Goal: Information Seeking & Learning: Learn about a topic

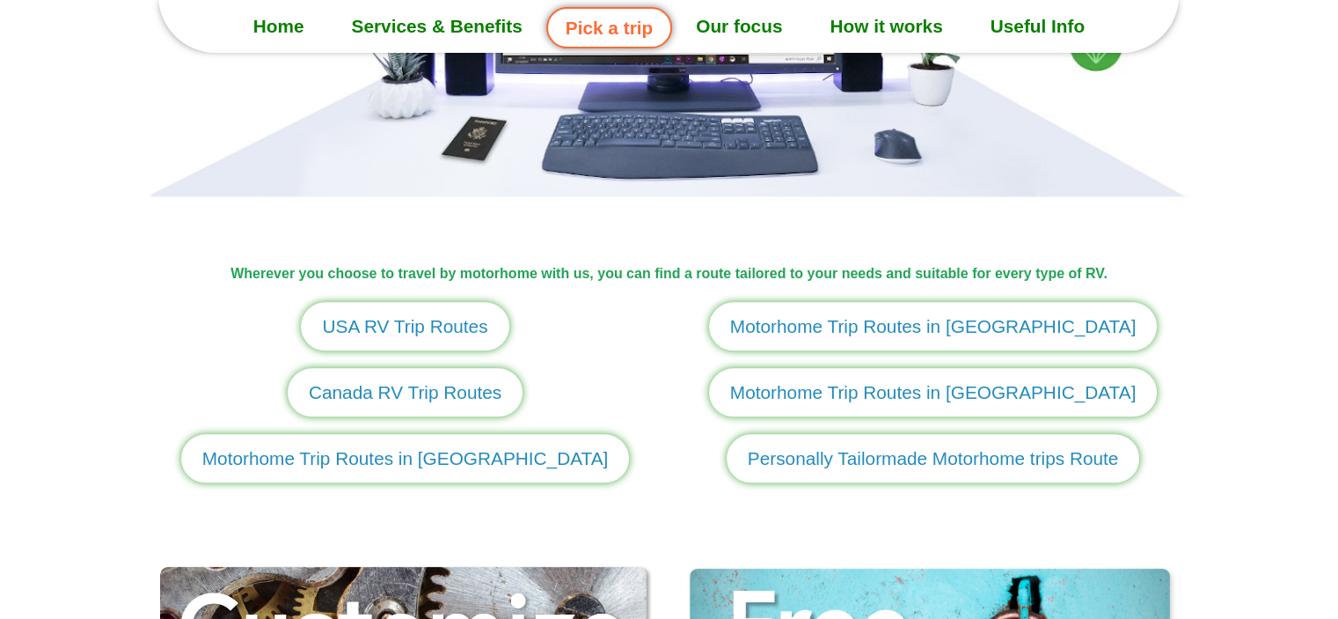
scroll to position [2024, 0]
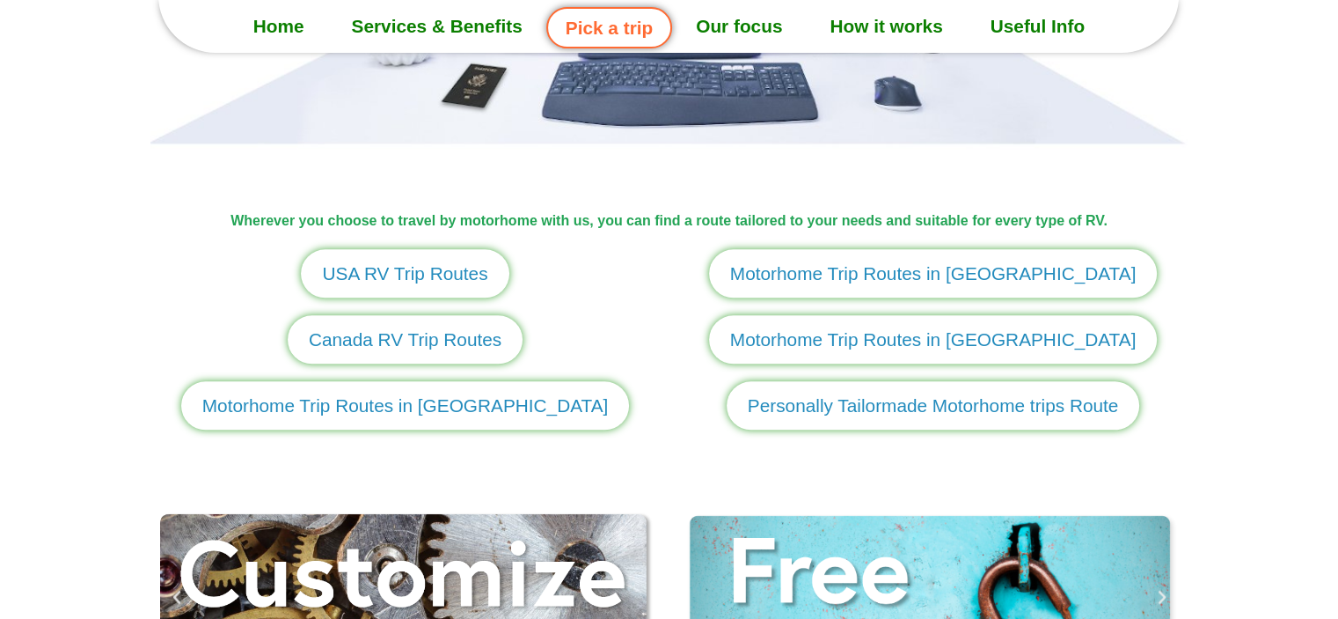
click at [402, 281] on span "USA RV Trip Routes" at bounding box center [404, 273] width 165 height 27
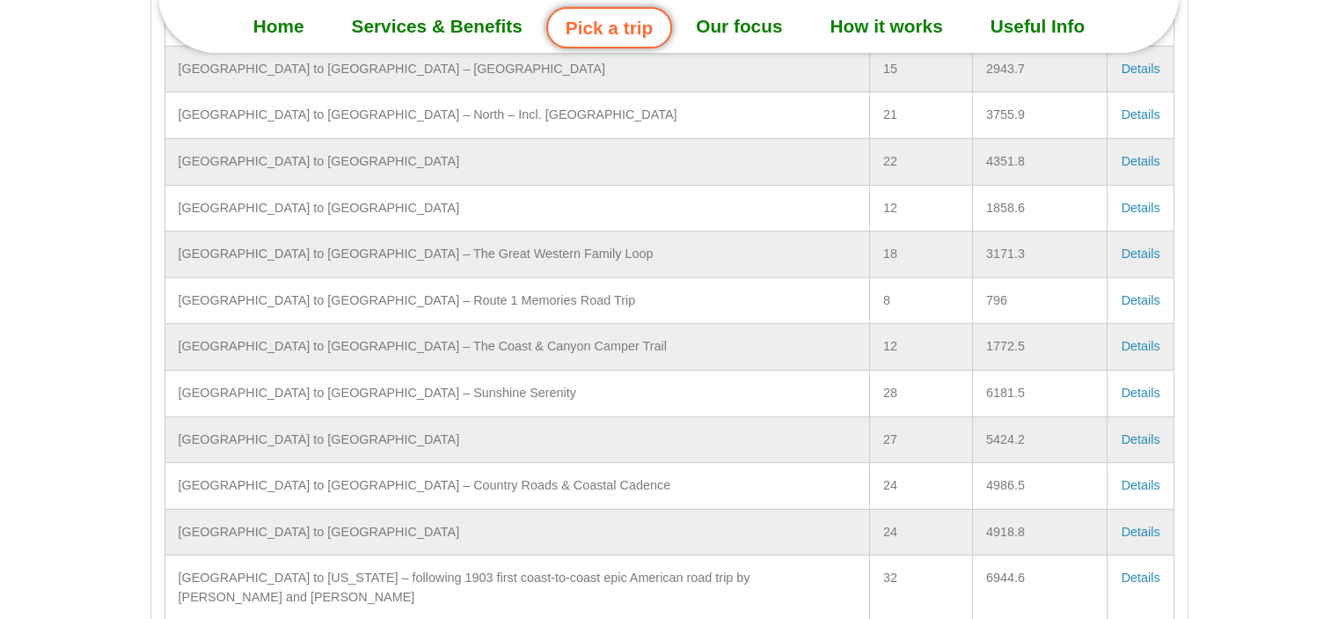
scroll to position [32420, 0]
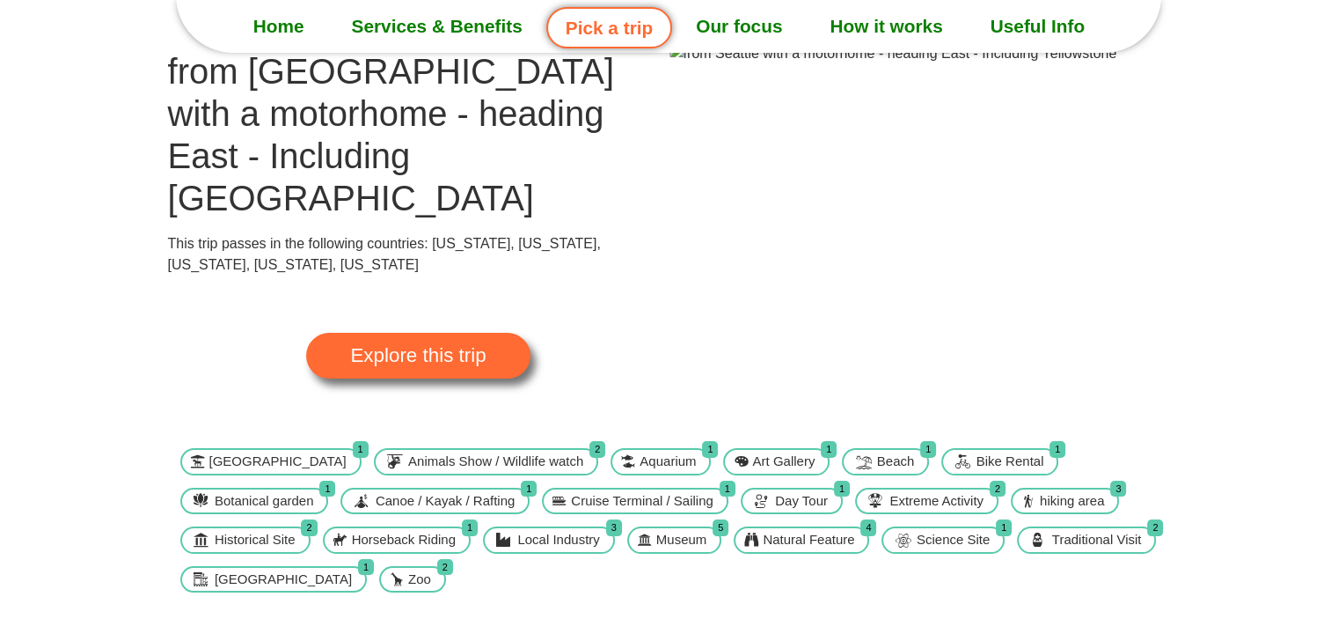
scroll to position [88, 0]
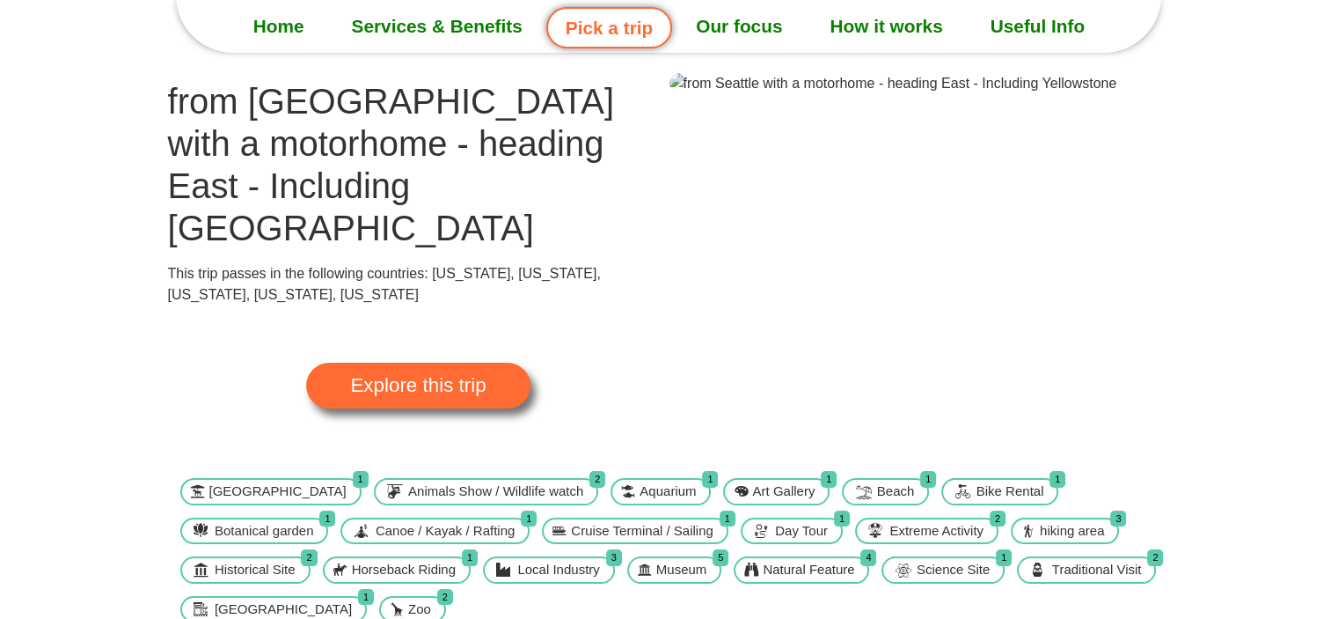
click at [1013, 94] on img at bounding box center [894, 83] width 448 height 21
click at [493, 363] on link "Explore this trip" at bounding box center [418, 386] width 224 height 46
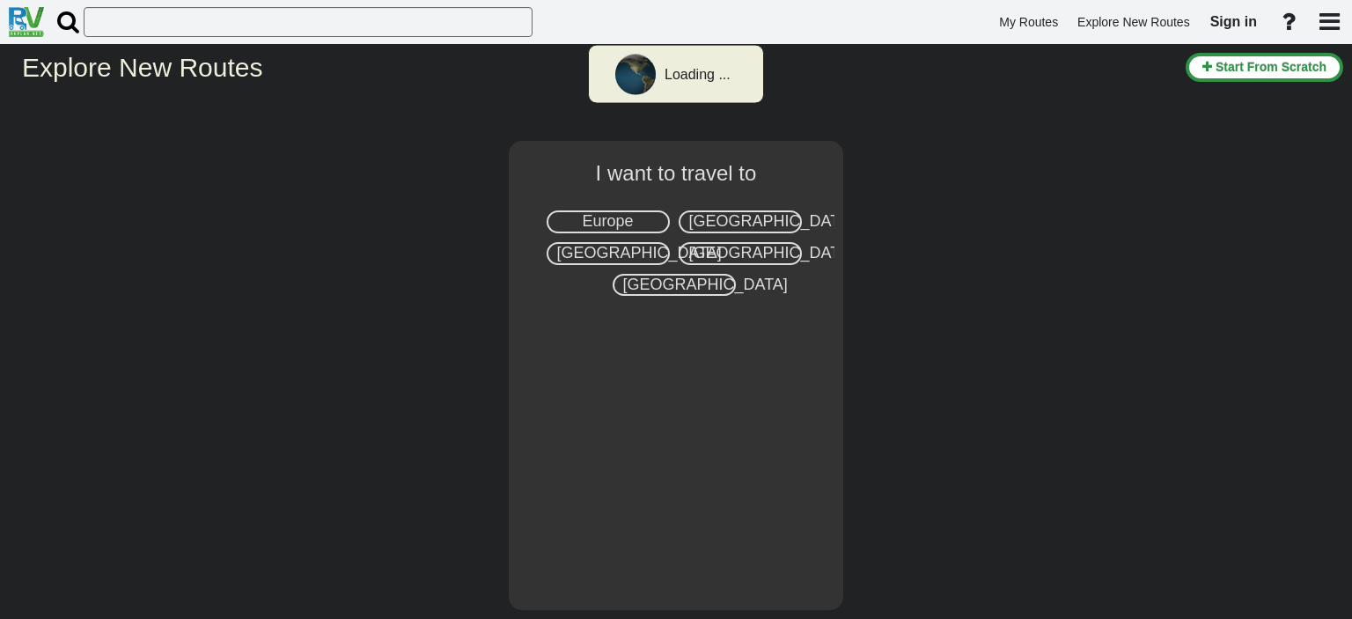
select select "number:2"
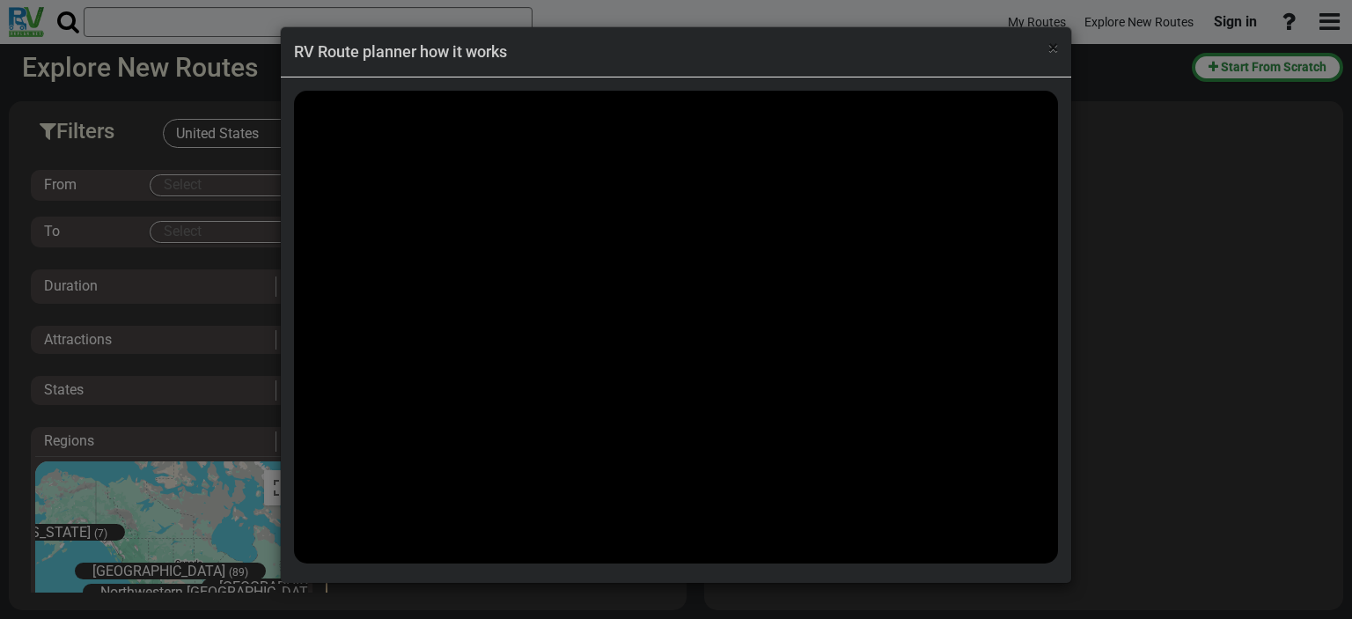
click at [1052, 47] on span "×" at bounding box center [1053, 47] width 10 height 21
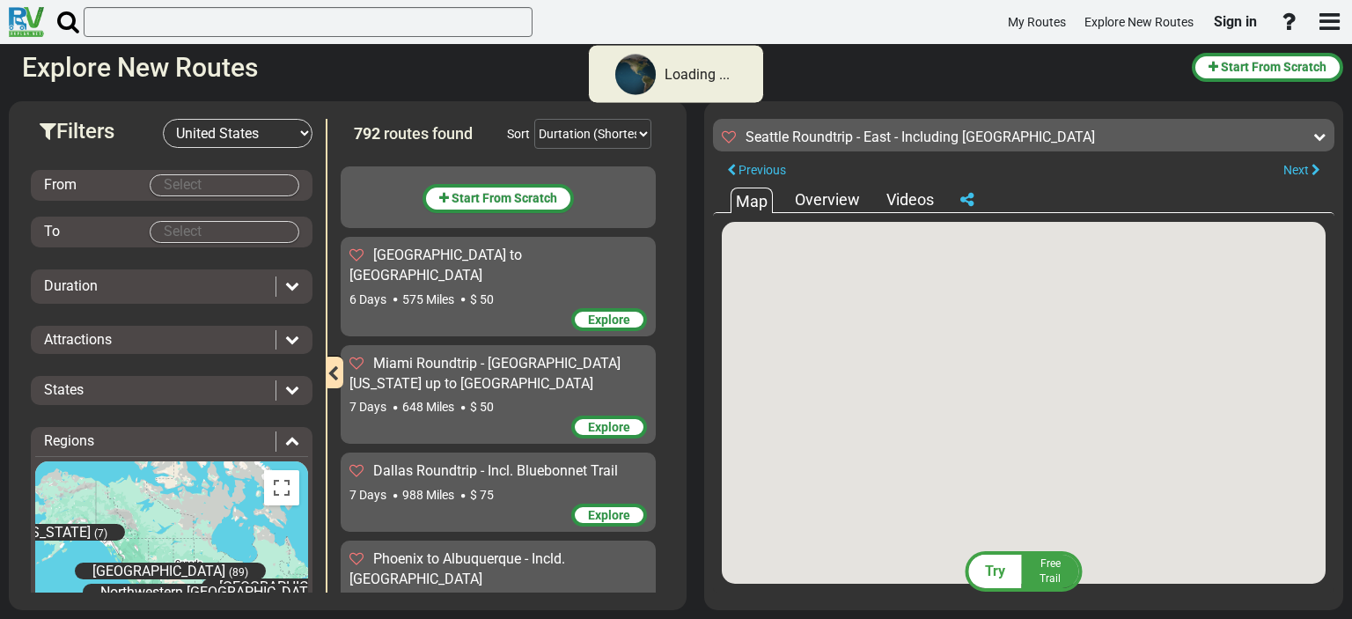
scroll to position [53580, 0]
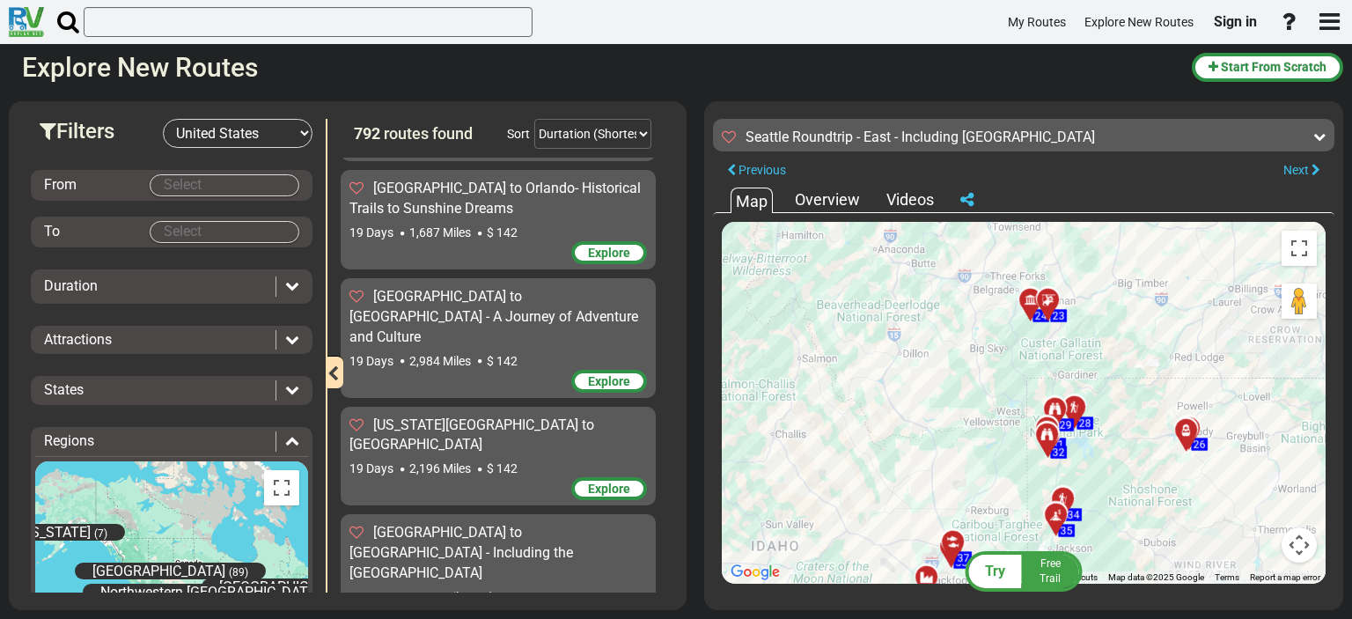
drag, startPoint x: 1097, startPoint y: 382, endPoint x: 1199, endPoint y: 260, distance: 158.7
click at [1199, 260] on div "To activate drag with keyboard, press Alt + Enter. Once in keyboard drag state,…" at bounding box center [1024, 403] width 604 height 362
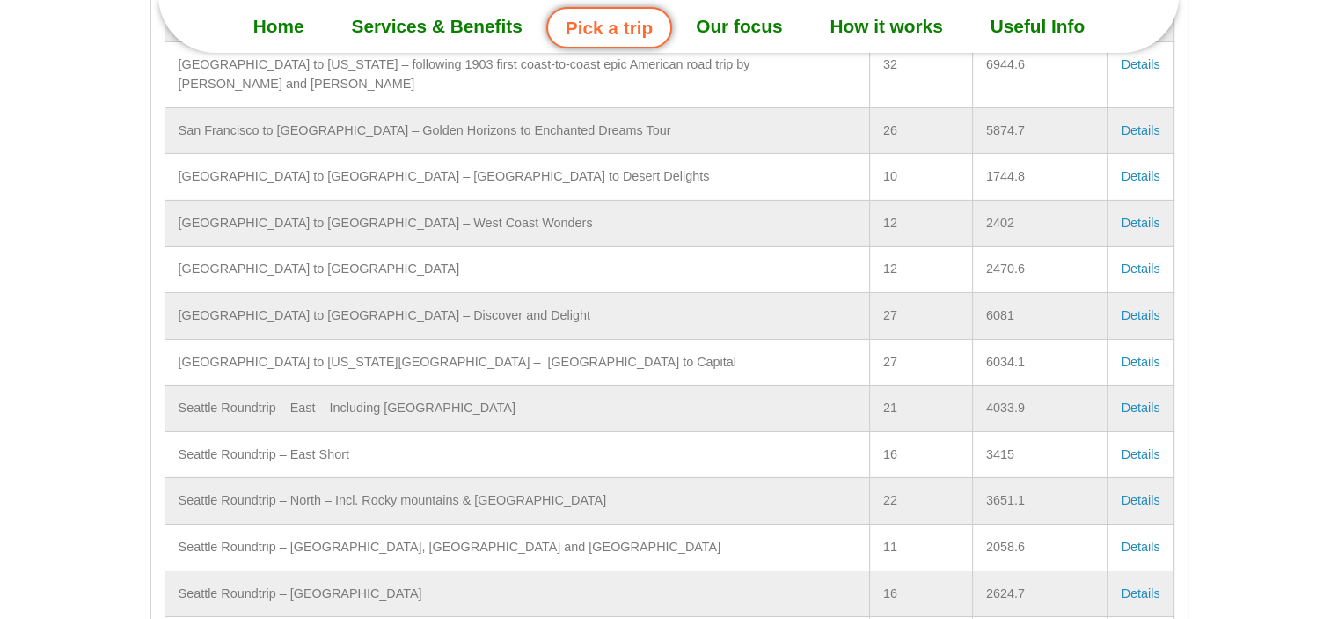
scroll to position [32772, 0]
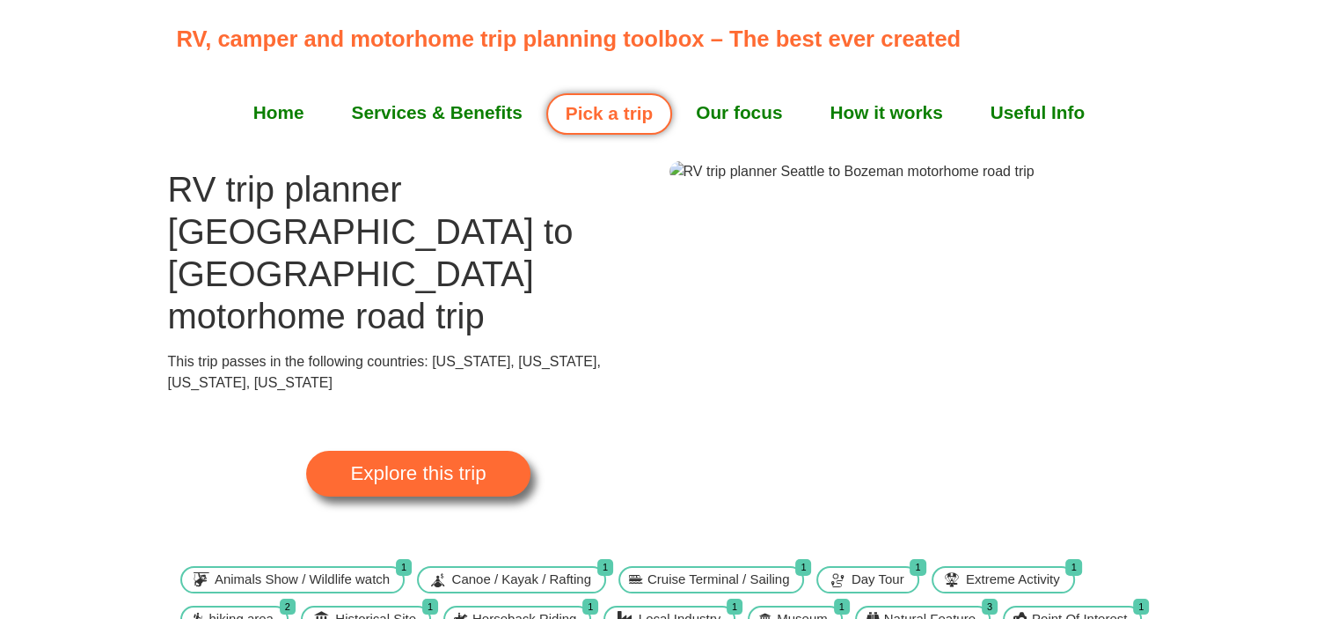
click at [403, 464] on span "Explore this trip" at bounding box center [418, 473] width 136 height 19
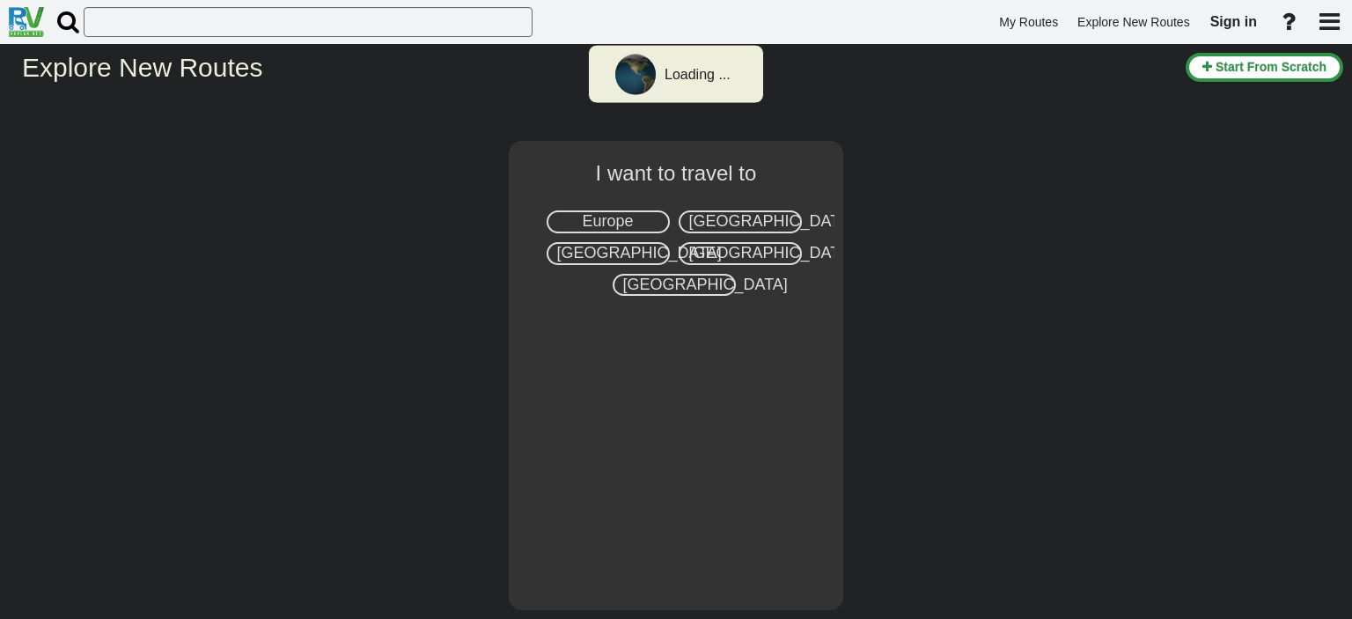
select select "number:2"
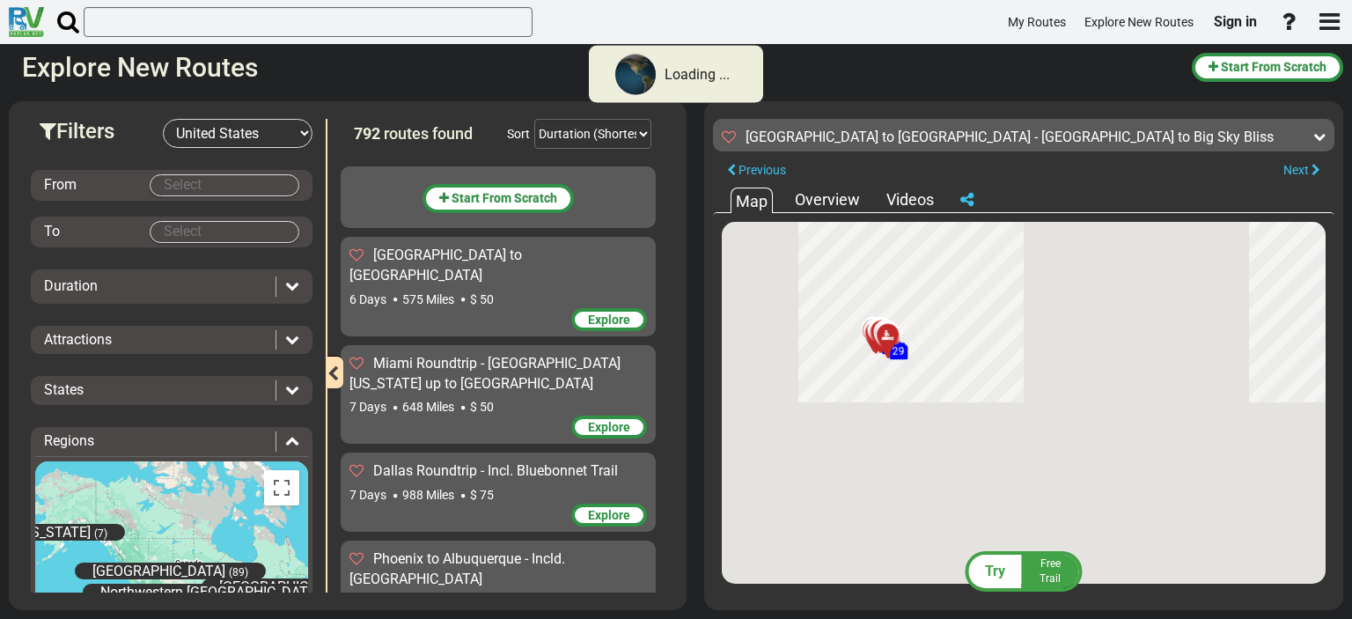
scroll to position [11161, 0]
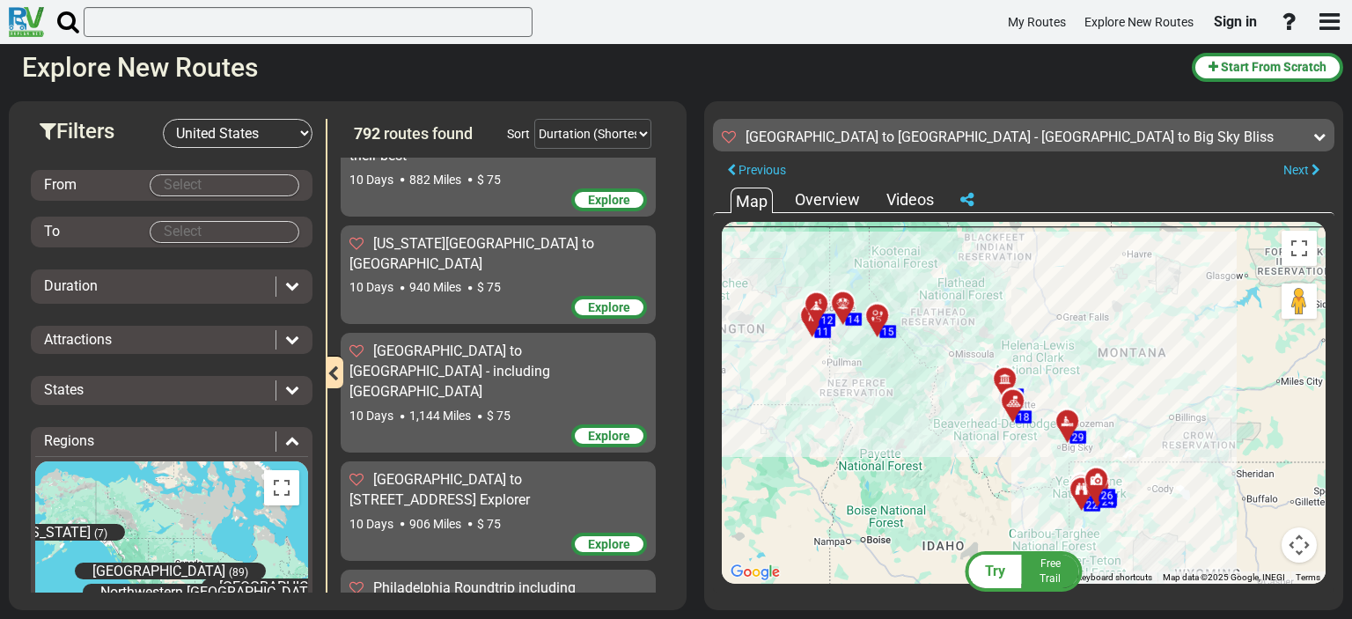
drag, startPoint x: 1169, startPoint y: 492, endPoint x: 1000, endPoint y: 481, distance: 170.2
click at [1000, 481] on div "To activate drag with keyboard, press Alt + Enter. Once in keyboard drag state,…" at bounding box center [1024, 403] width 604 height 362
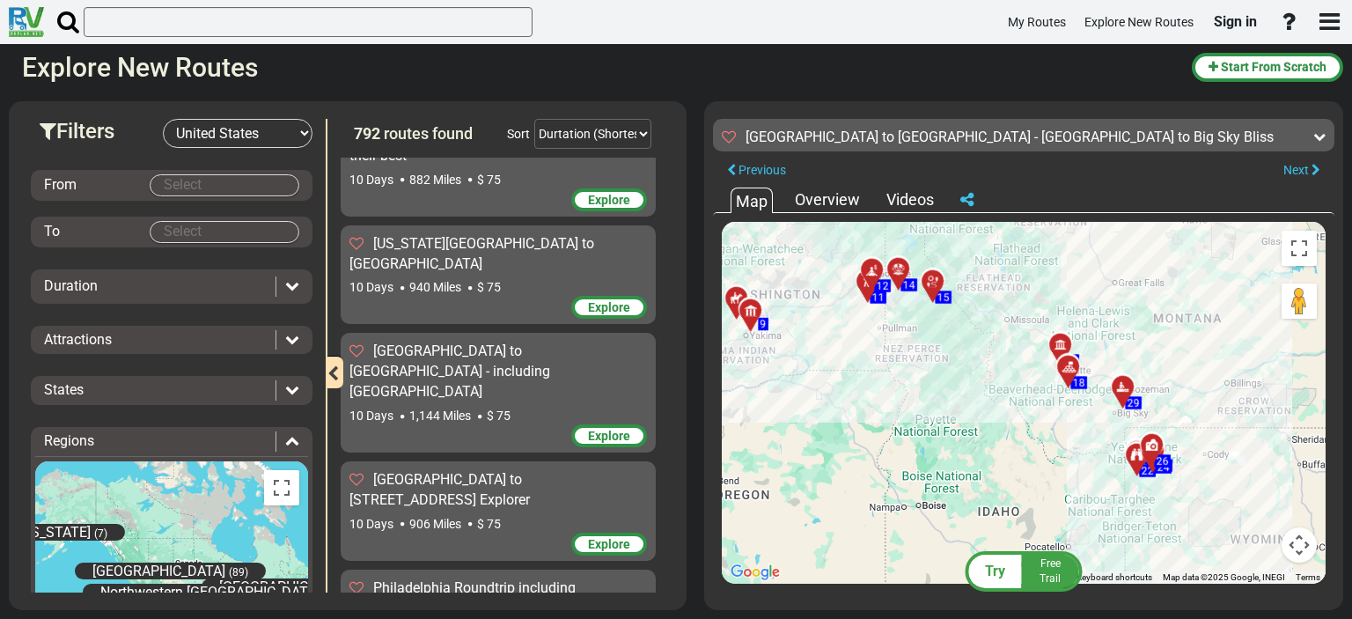
drag, startPoint x: 1088, startPoint y: 352, endPoint x: 1147, endPoint y: 316, distance: 69.1
click at [1147, 316] on div "To activate drag with keyboard, press Alt + Enter. Once in keyboard drag state,…" at bounding box center [1024, 403] width 604 height 362
click at [1118, 386] on icon at bounding box center [1122, 387] width 12 height 12
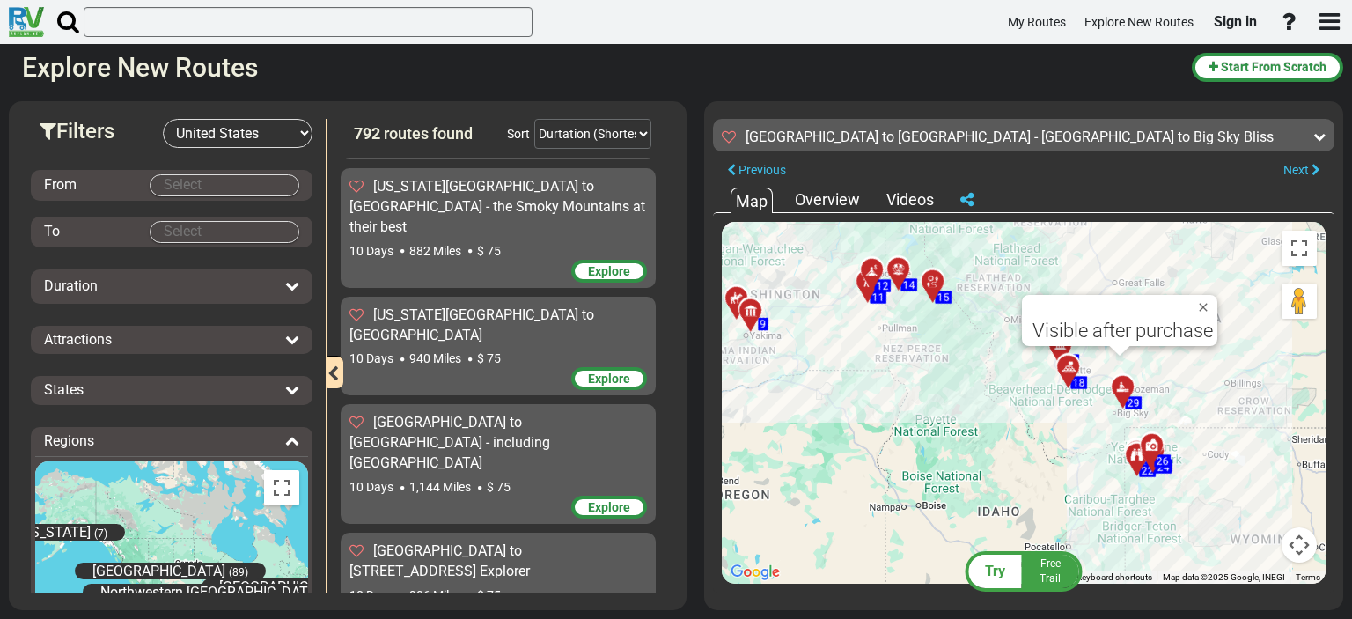
scroll to position [11249, 0]
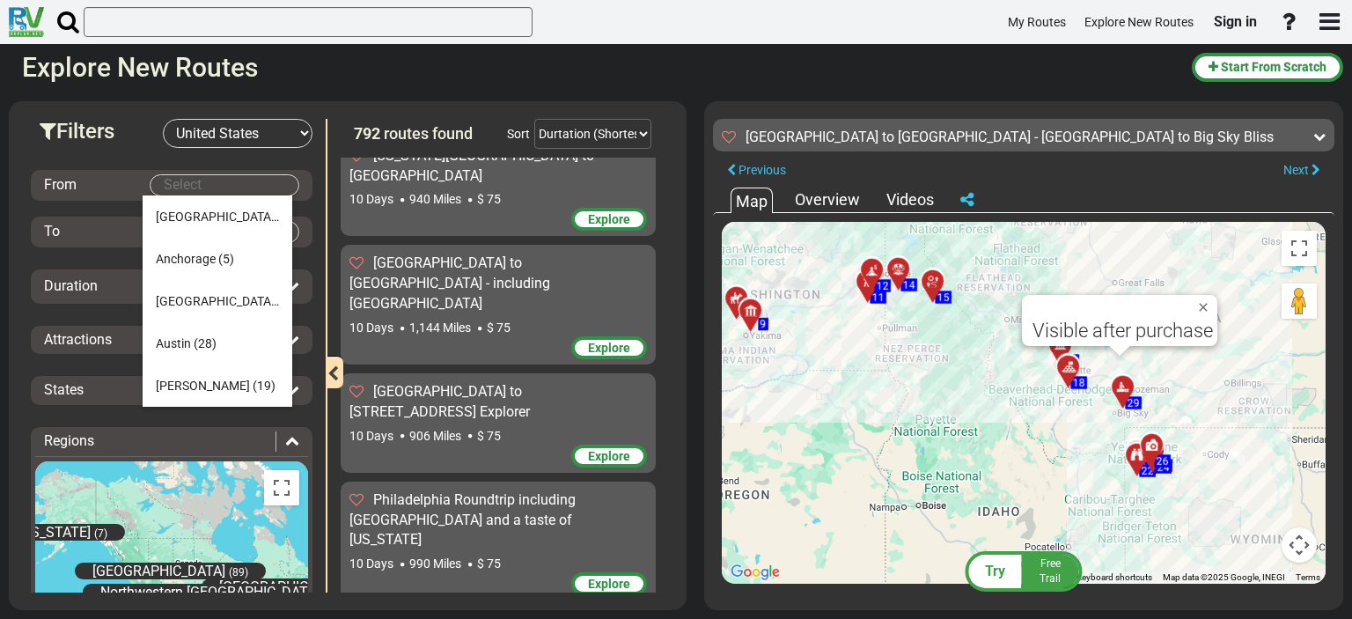
click at [197, 183] on body "My Routes Explore New Routes Sign in ×" at bounding box center [676, 309] width 1352 height 619
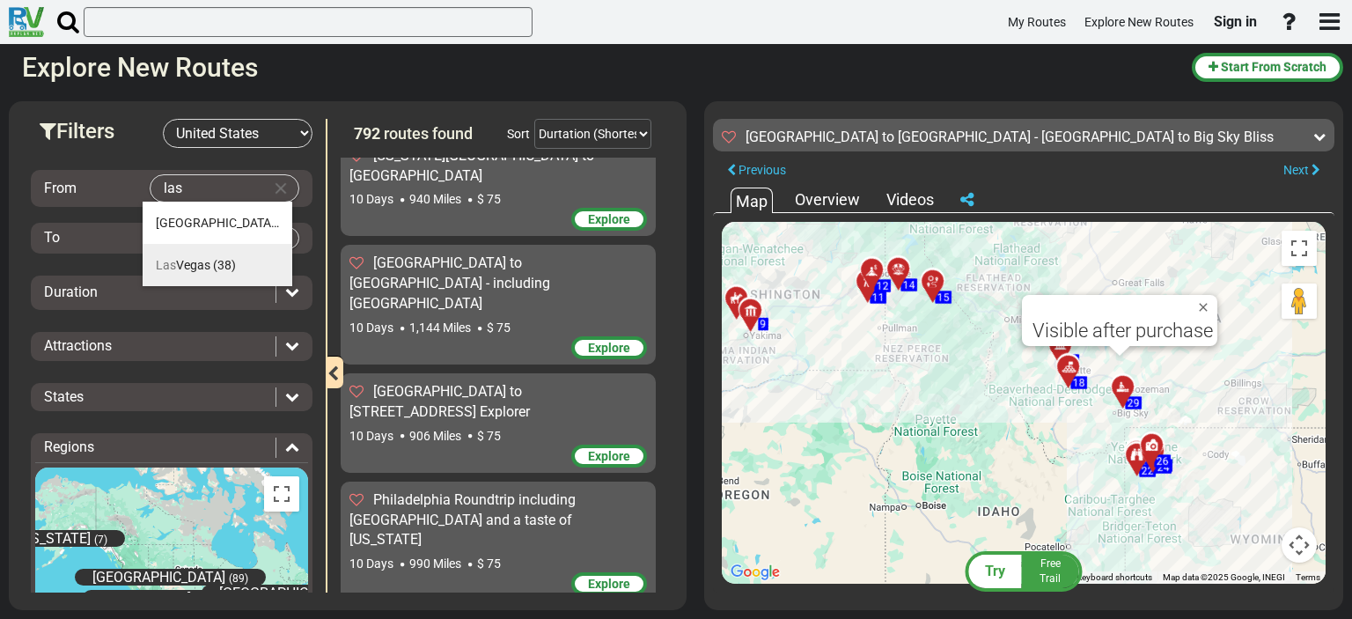
click at [190, 271] on span "[GEOGRAPHIC_DATA]" at bounding box center [183, 265] width 55 height 14
type input "[GEOGRAPHIC_DATA]"
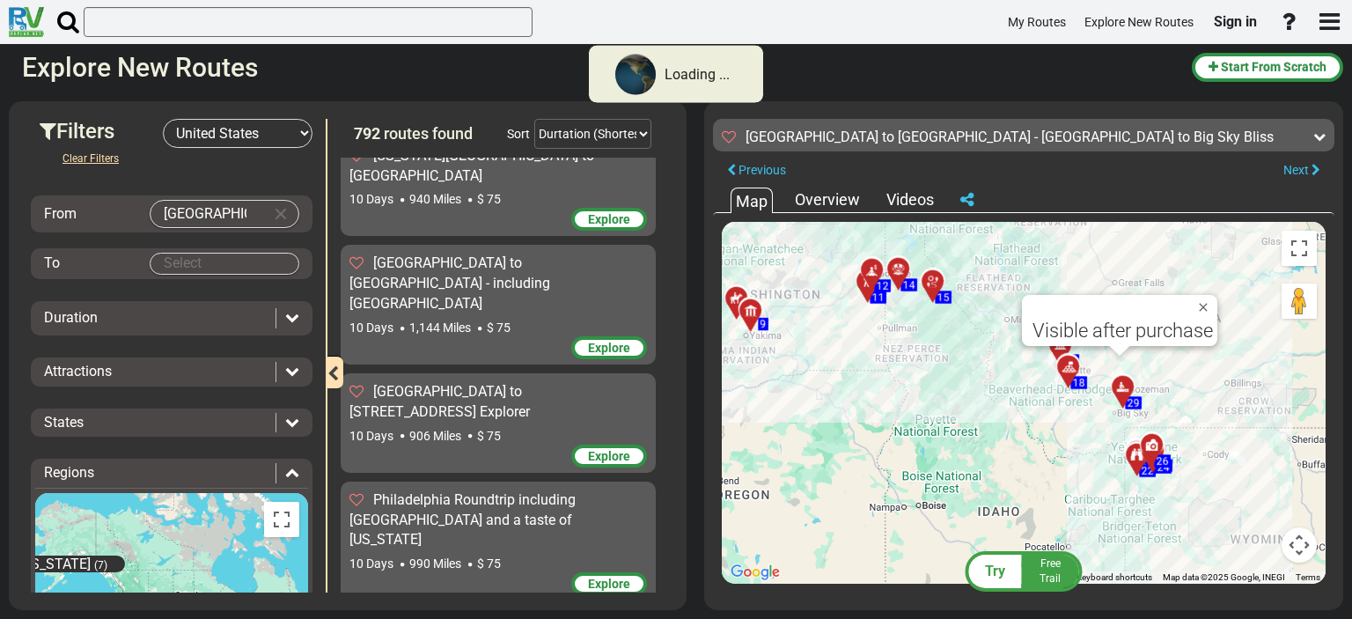
click at [196, 260] on body "Loading ... My Routes Explore New Routes Sign in × Name" at bounding box center [676, 309] width 1352 height 619
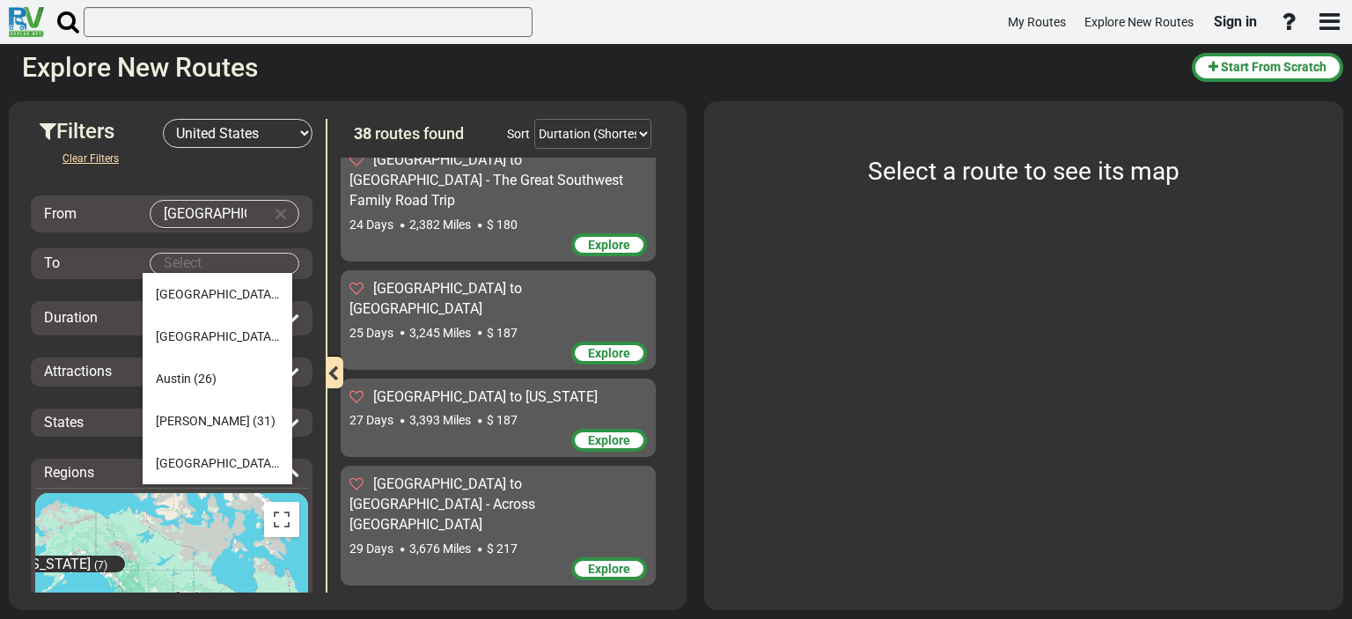
scroll to position [3256, 0]
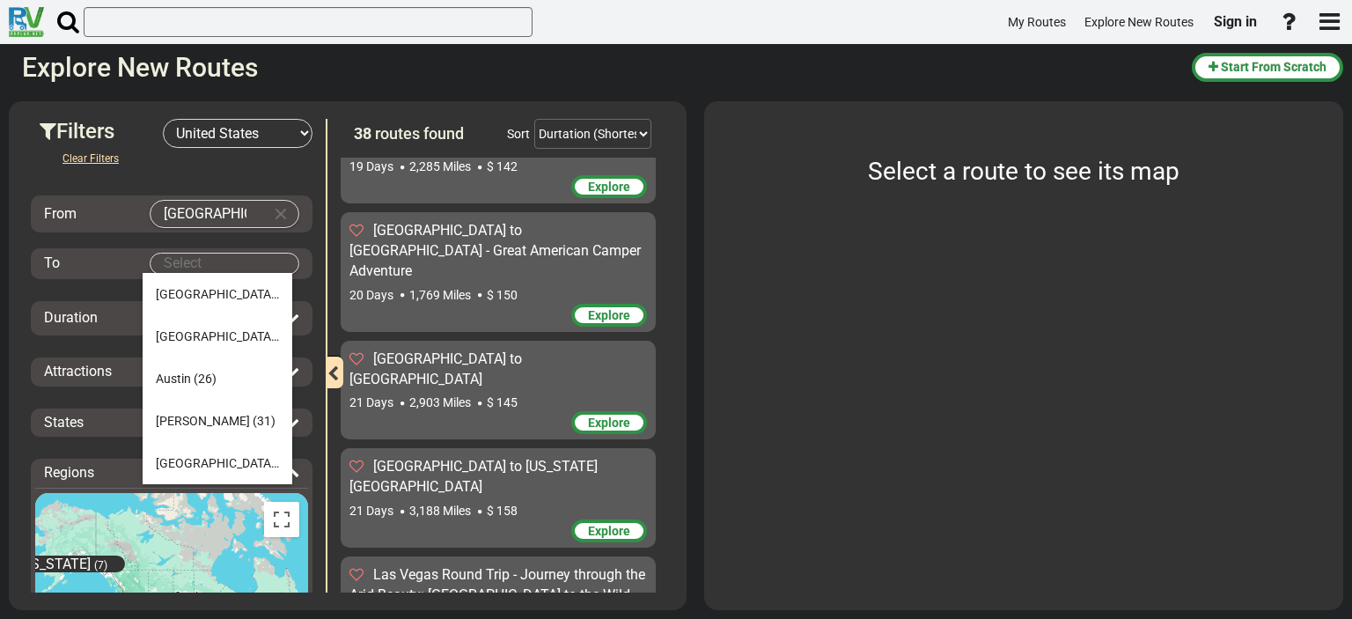
click at [197, 263] on body "My Routes Explore New Routes Sign in ×" at bounding box center [676, 309] width 1352 height 619
type input "h"
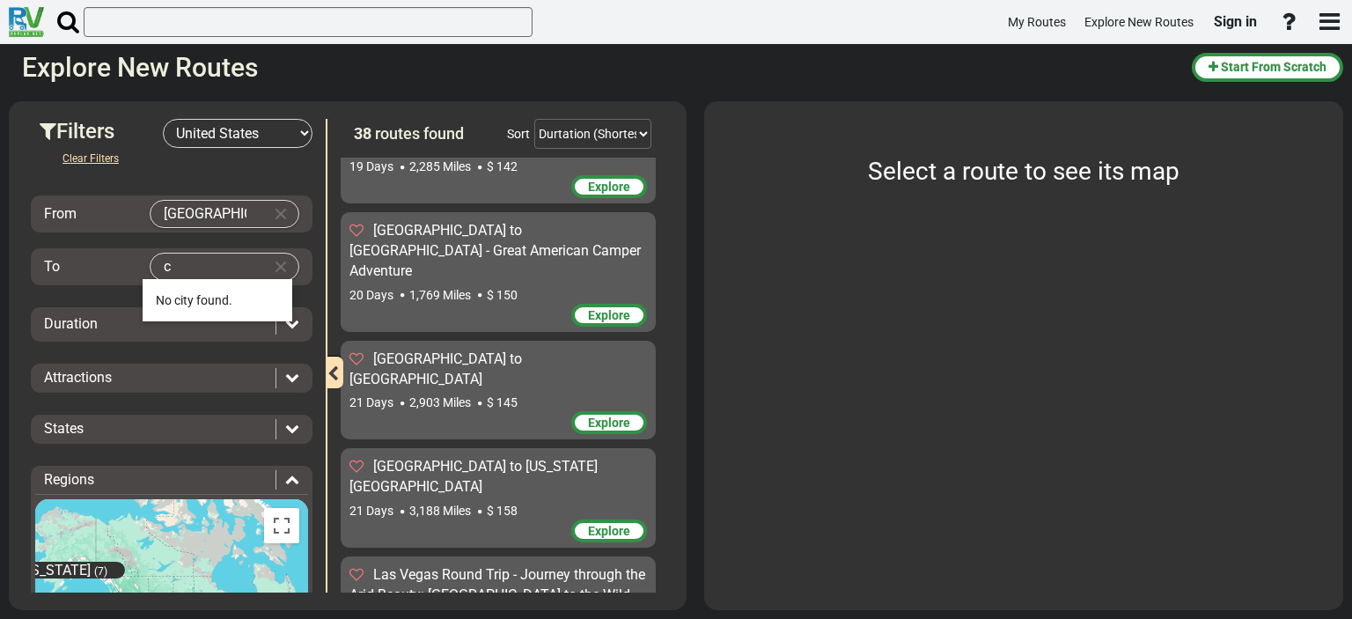
type input "c"
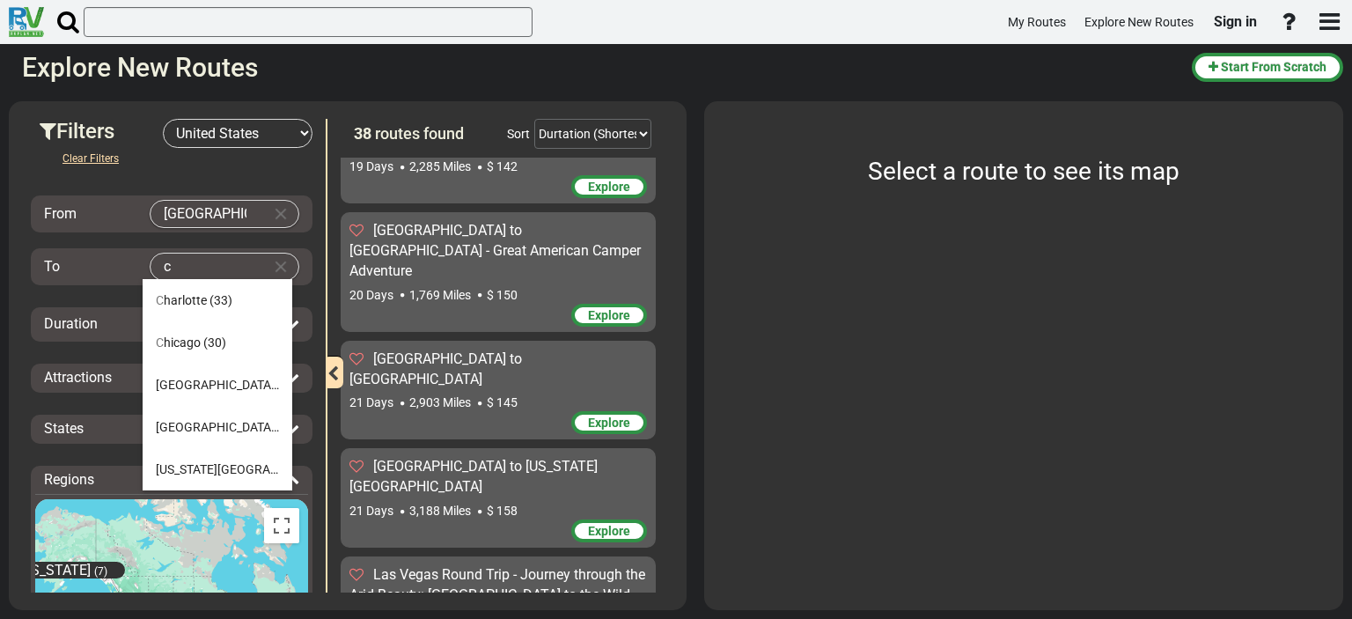
click at [198, 264] on body "My Routes Explore New Routes Sign in ×" at bounding box center [676, 309] width 1352 height 619
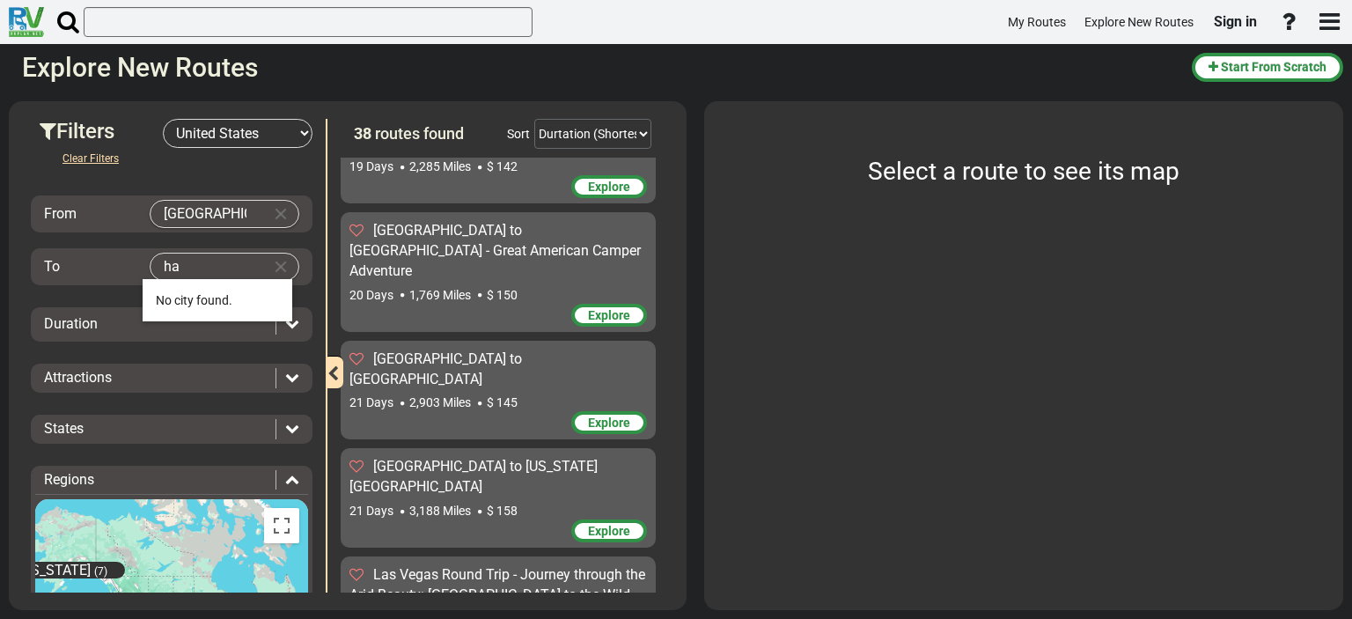
type input "h"
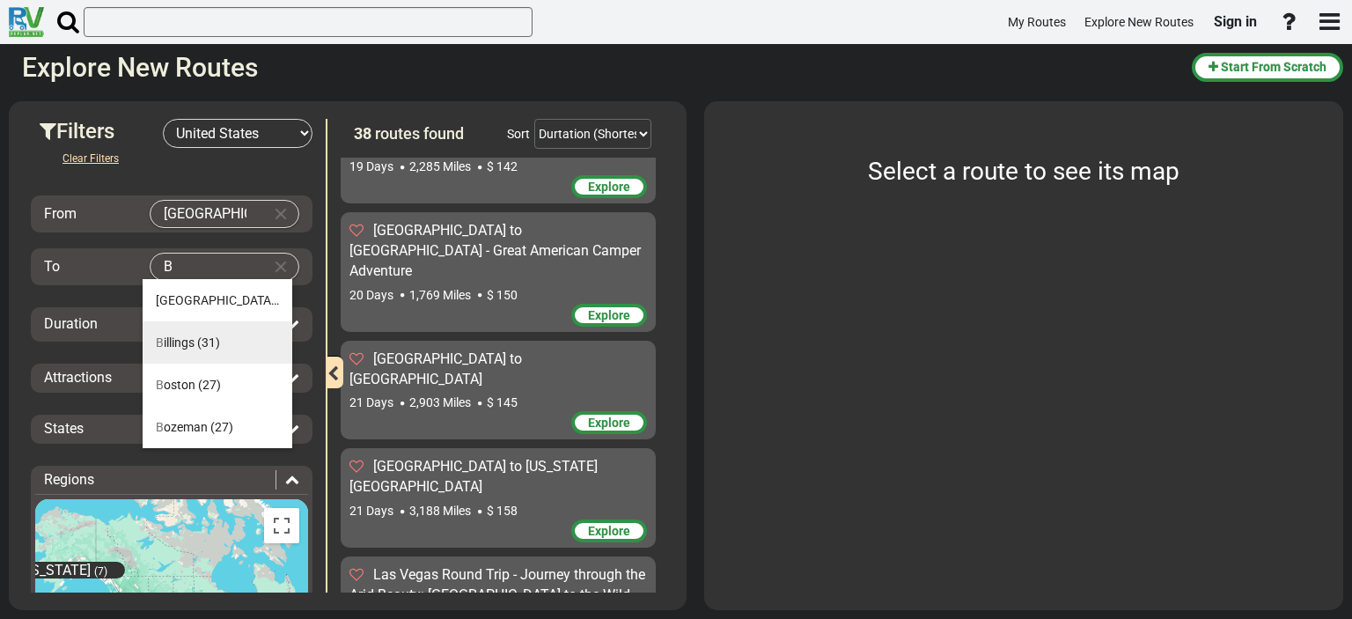
click at [192, 339] on span "B illings" at bounding box center [175, 342] width 39 height 14
type input "[PERSON_NAME]"
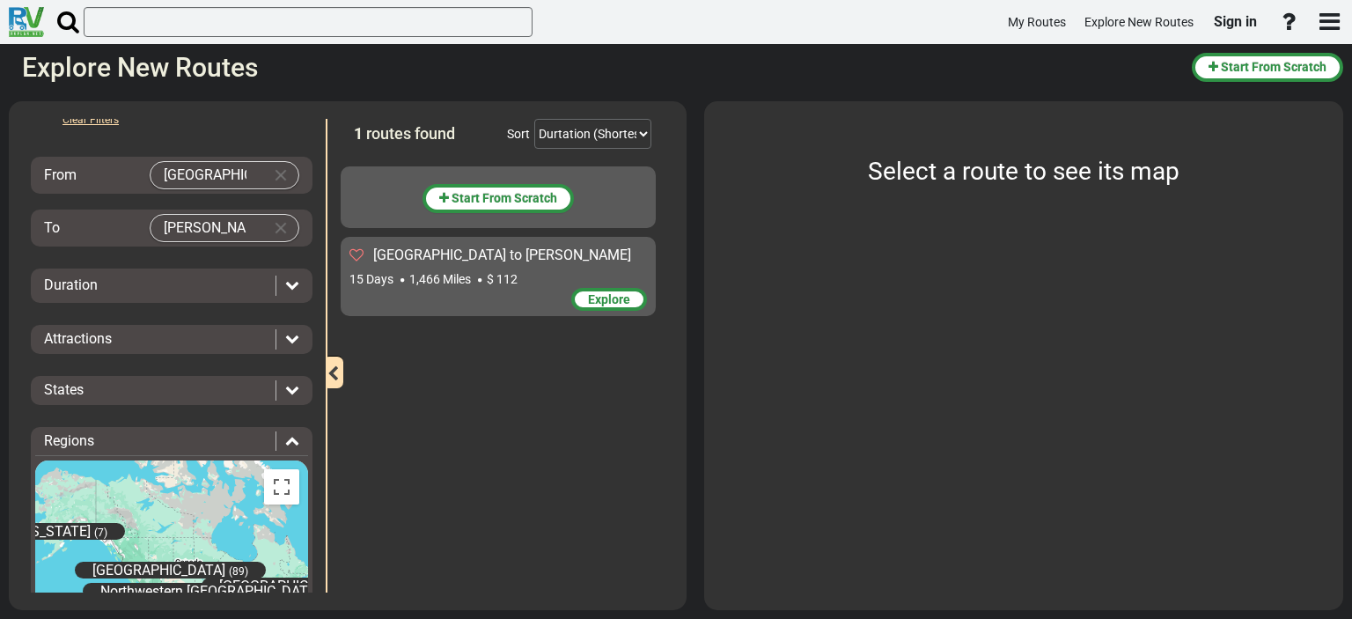
scroll to position [0, 0]
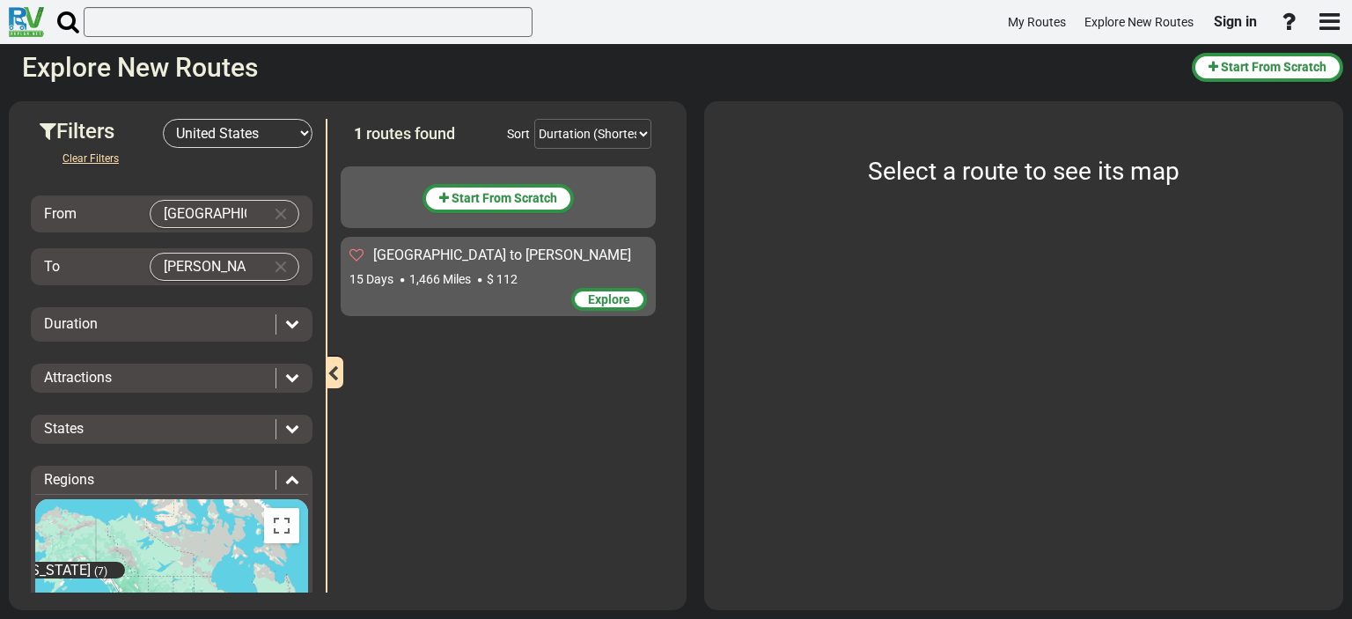
click at [467, 249] on span "[GEOGRAPHIC_DATA] to [PERSON_NAME]" at bounding box center [502, 254] width 258 height 17
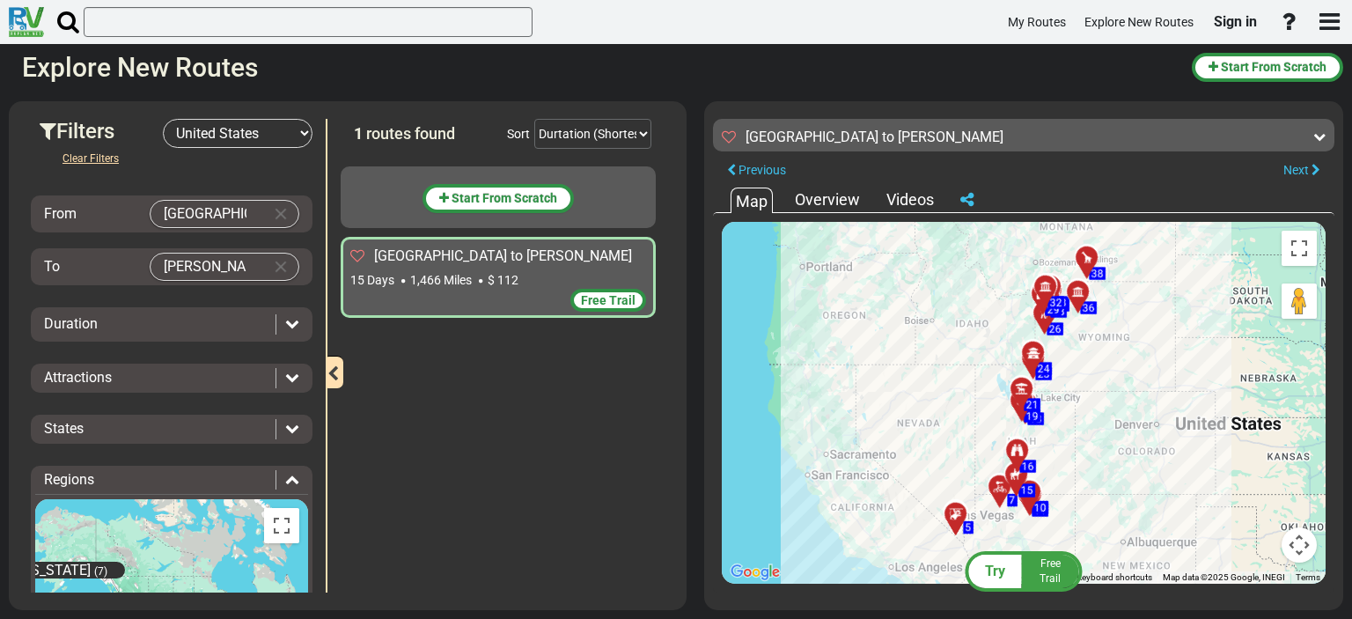
drag, startPoint x: 1120, startPoint y: 321, endPoint x: 1114, endPoint y: 312, distance: 10.7
click at [1114, 312] on div "To activate drag with keyboard, press Alt + Enter. Once in keyboard drag state,…" at bounding box center [1024, 403] width 604 height 362
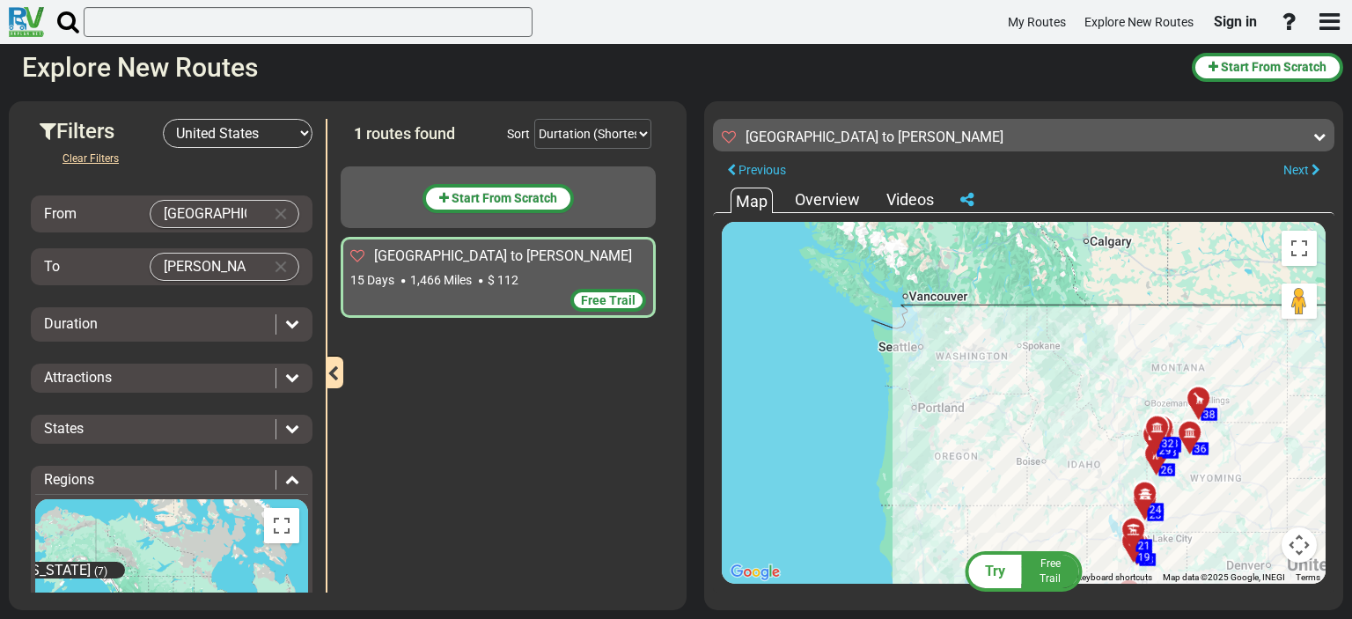
drag, startPoint x: 866, startPoint y: 331, endPoint x: 981, endPoint y: 474, distance: 184.0
click at [981, 474] on div "To activate drag with keyboard, press Alt + Enter. Once in keyboard drag state,…" at bounding box center [1024, 403] width 604 height 362
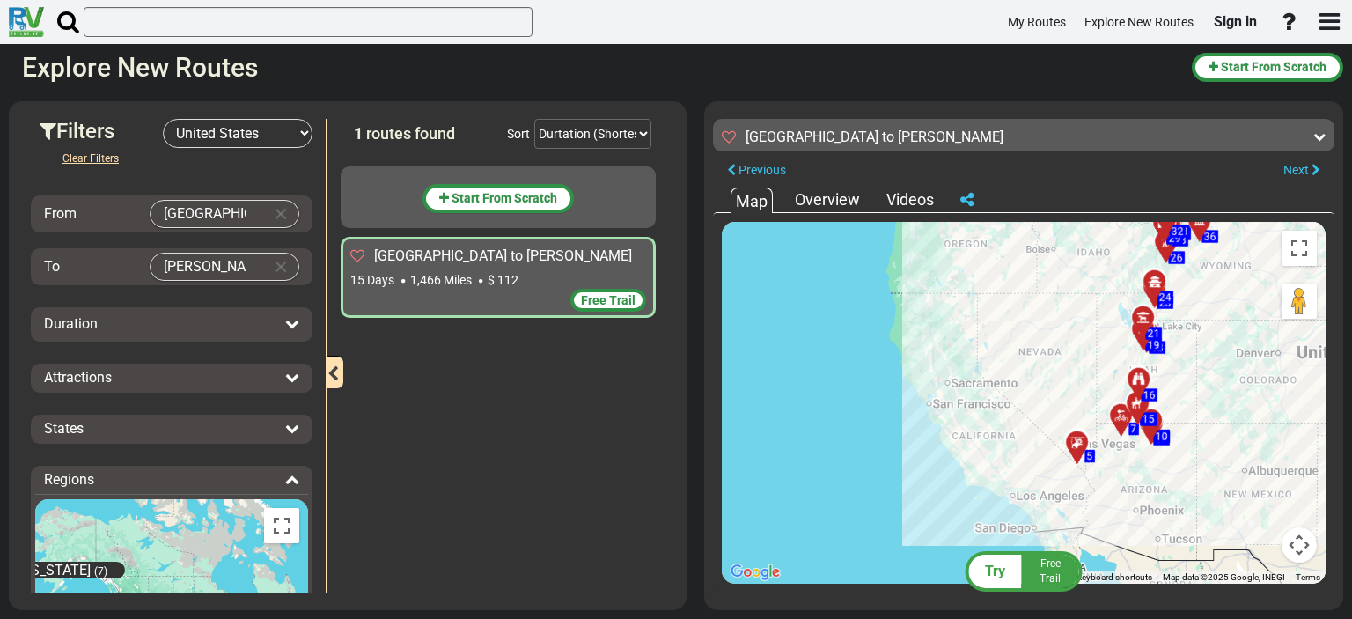
drag, startPoint x: 992, startPoint y: 498, endPoint x: 1002, endPoint y: 296, distance: 202.7
click at [1002, 296] on div "To activate drag with keyboard, press Alt + Enter. Once in keyboard drag state,…" at bounding box center [1024, 403] width 604 height 362
click at [1130, 489] on div "To activate drag with keyboard, press Alt + Enter. Once in keyboard drag state,…" at bounding box center [1024, 403] width 604 height 362
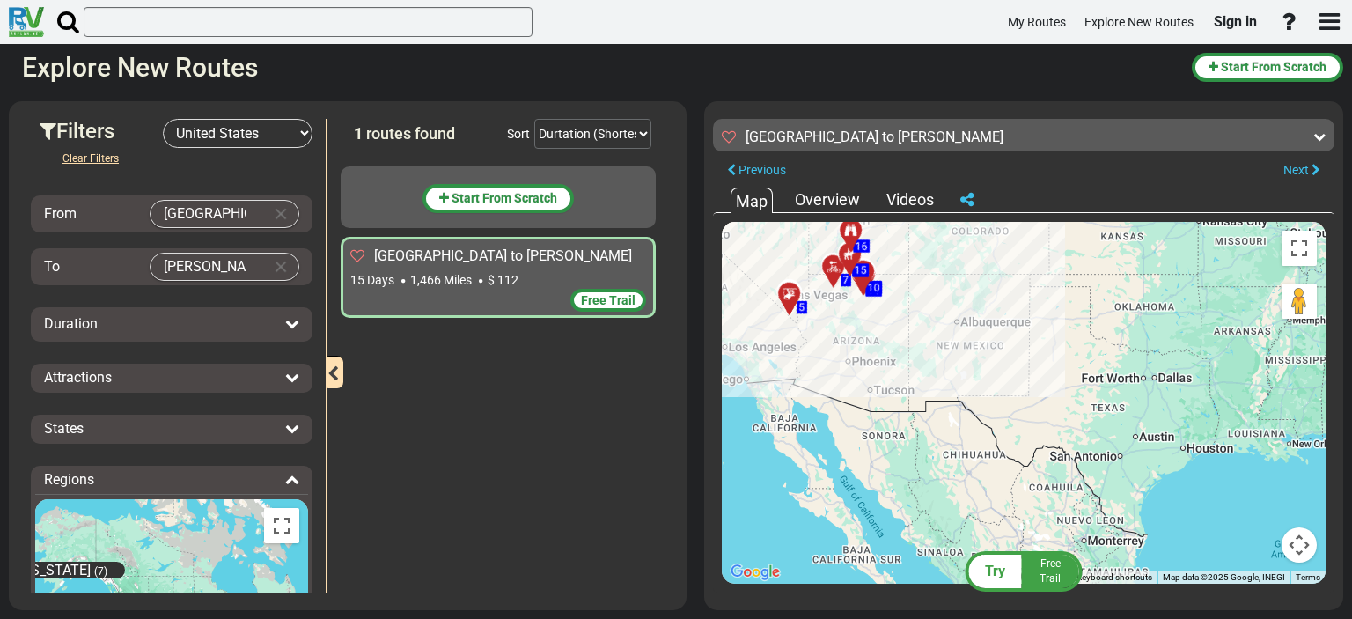
drag, startPoint x: 1132, startPoint y: 459, endPoint x: 843, endPoint y: 309, distance: 325.5
click at [843, 309] on div "To activate drag with keyboard, press Alt + Enter. Once in keyboard drag state,…" at bounding box center [1024, 403] width 604 height 362
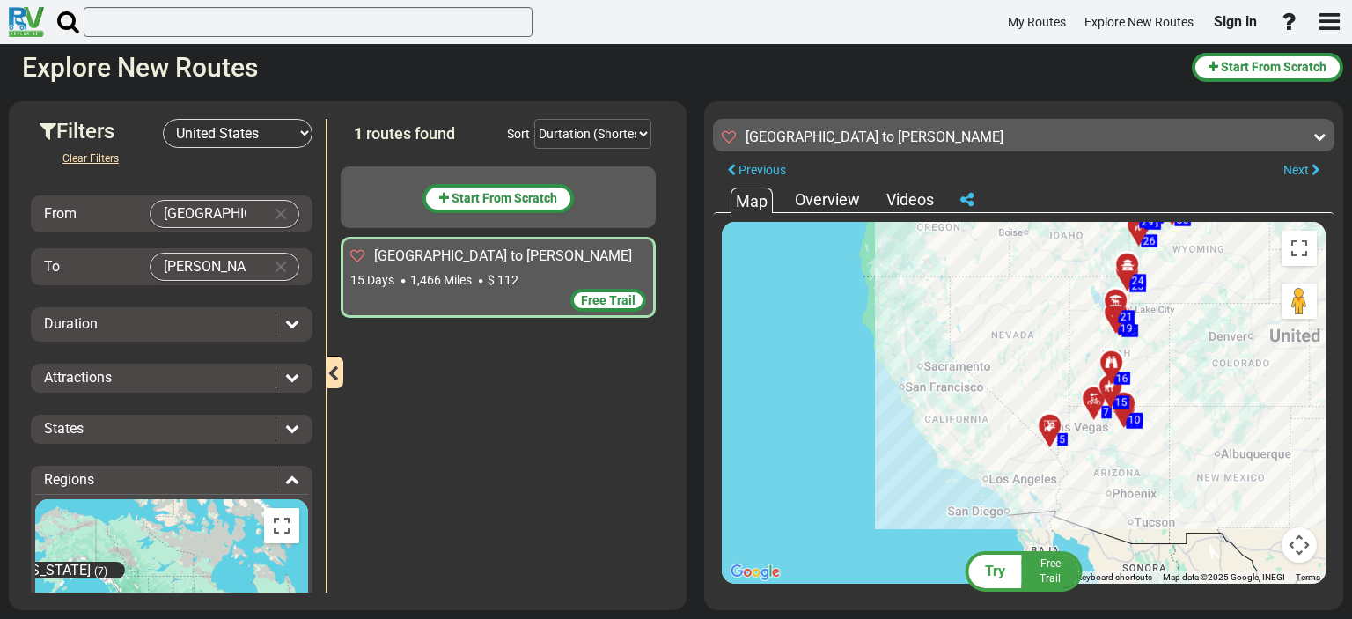
drag, startPoint x: 980, startPoint y: 396, endPoint x: 1248, endPoint y: 527, distance: 297.9
click at [1248, 527] on div "To activate drag with keyboard, press Alt + Enter. Once in keyboard drag state,…" at bounding box center [1024, 403] width 604 height 362
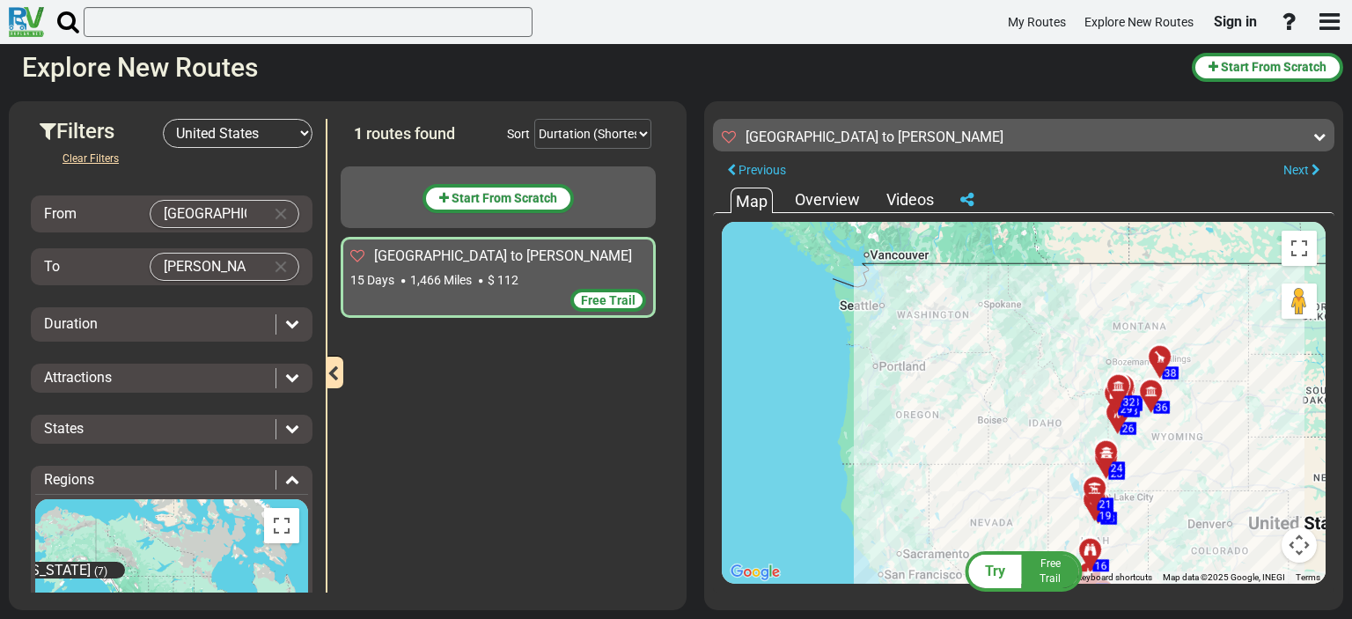
drag, startPoint x: 1037, startPoint y: 373, endPoint x: 1008, endPoint y: 560, distance: 188.8
click at [1016, 110] on div "Try Free Trail [GEOGRAPHIC_DATA] to [GEOGRAPHIC_DATA] 98 222" at bounding box center [1023, 110] width 621 height 0
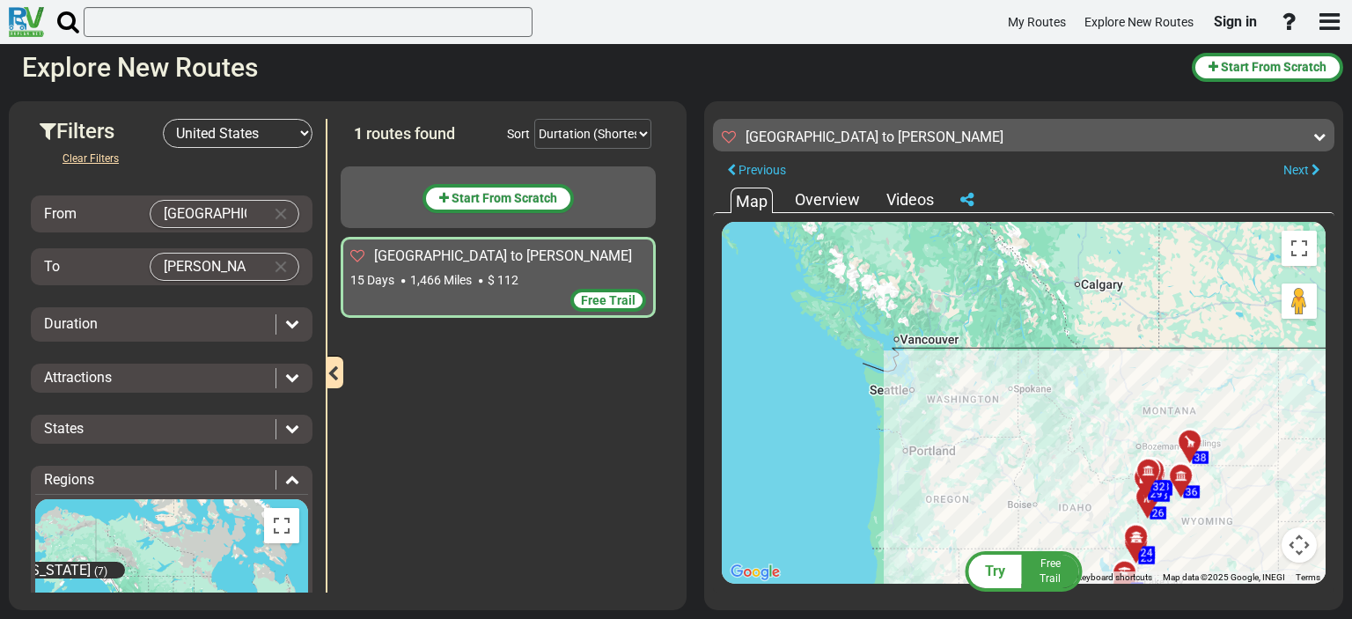
drag, startPoint x: 1007, startPoint y: 398, endPoint x: 1038, endPoint y: 485, distance: 92.7
click at [1038, 485] on div "To activate drag with keyboard, press Alt + Enter. Once in keyboard drag state,…" at bounding box center [1024, 403] width 604 height 362
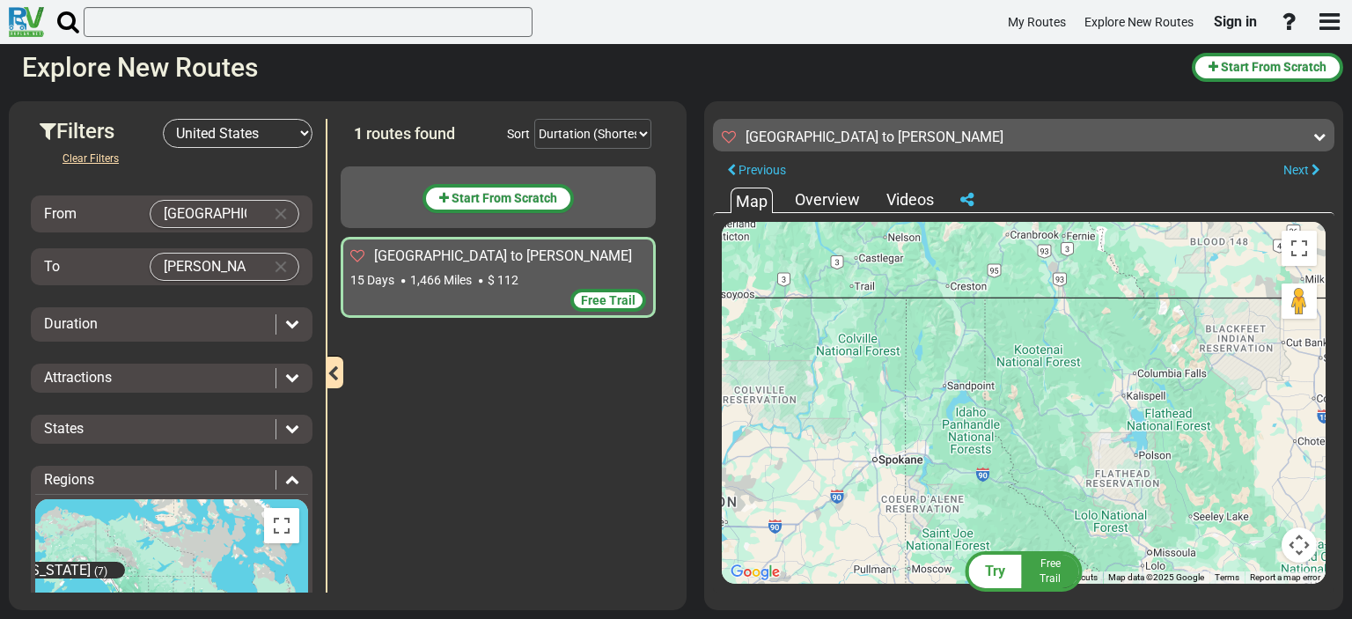
drag, startPoint x: 993, startPoint y: 277, endPoint x: 1026, endPoint y: 499, distance: 224.1
click at [1026, 499] on div "To activate drag with keyboard, press Alt + Enter. Once in keyboard drag state,…" at bounding box center [1024, 403] width 604 height 362
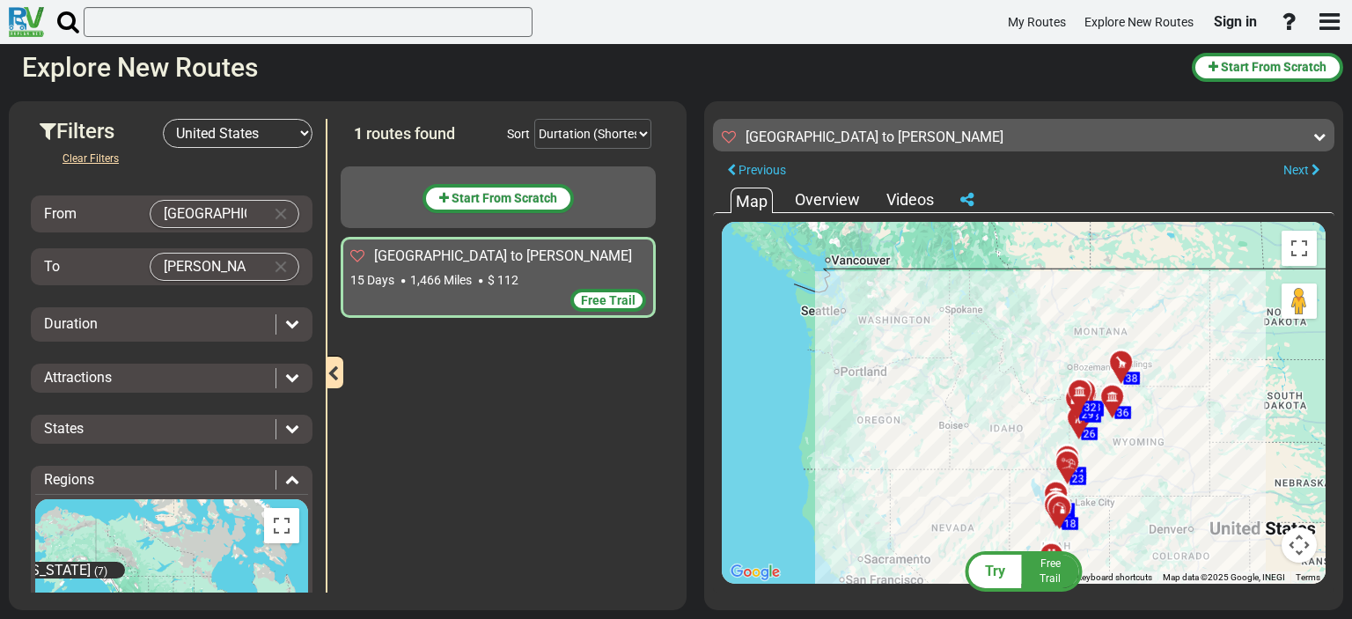
drag, startPoint x: 1028, startPoint y: 492, endPoint x: 986, endPoint y: 301, distance: 195.6
click at [986, 301] on div "To activate drag with keyboard, press Alt + Enter. Once in keyboard drag state,…" at bounding box center [1024, 403] width 604 height 362
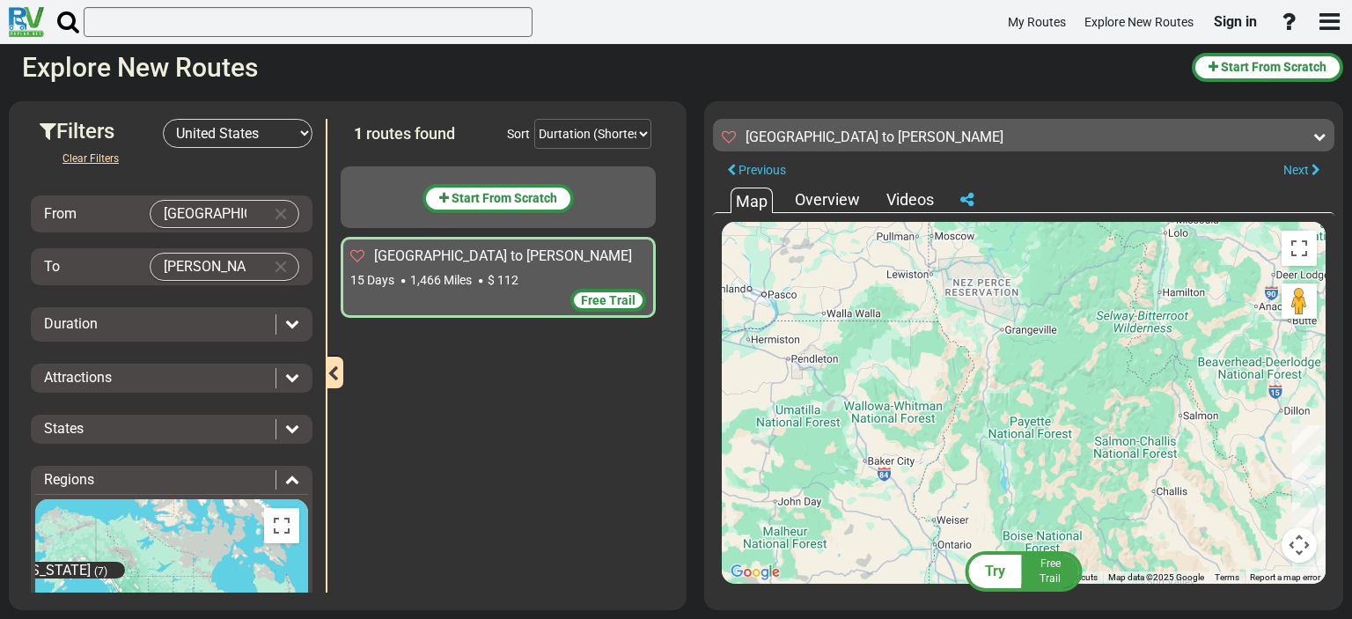
drag, startPoint x: 906, startPoint y: 302, endPoint x: 940, endPoint y: 410, distance: 113.3
click at [940, 410] on div "To activate drag with keyboard, press Alt + Enter. Once in keyboard drag state,…" at bounding box center [1024, 403] width 604 height 362
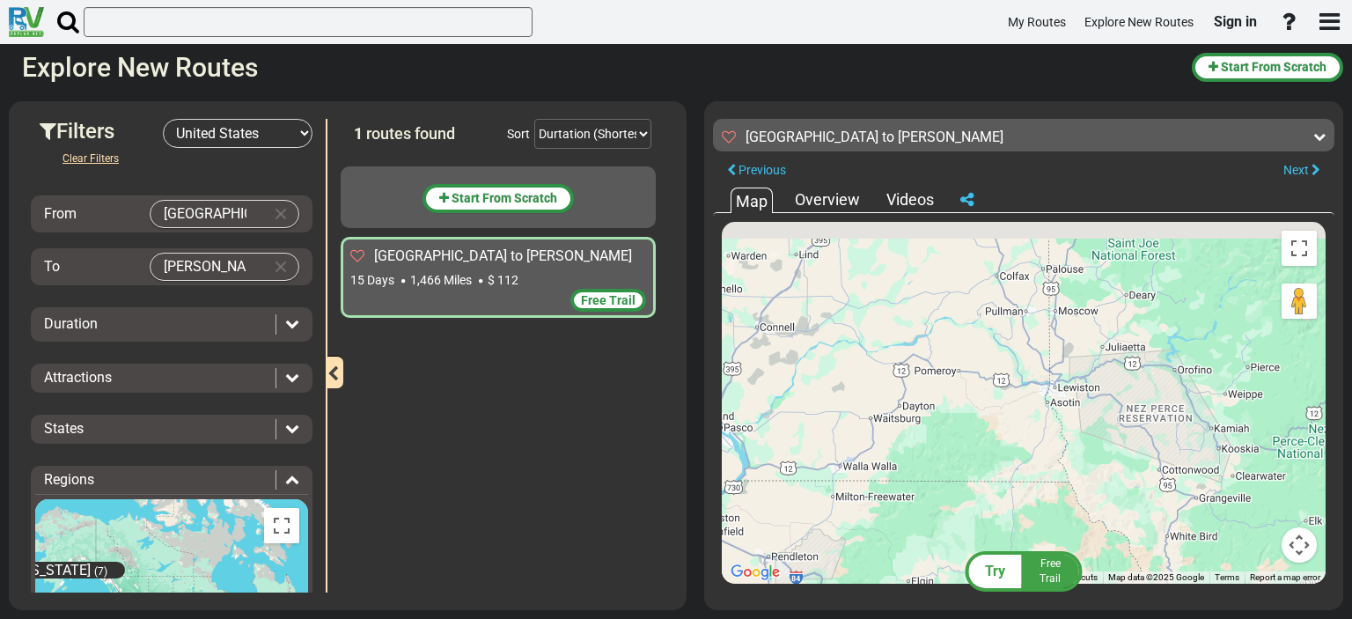
drag, startPoint x: 1025, startPoint y: 474, endPoint x: 1042, endPoint y: 544, distance: 71.5
click at [1042, 544] on div "To activate drag with keyboard, press Alt + Enter. Once in keyboard drag state,…" at bounding box center [1024, 403] width 604 height 362
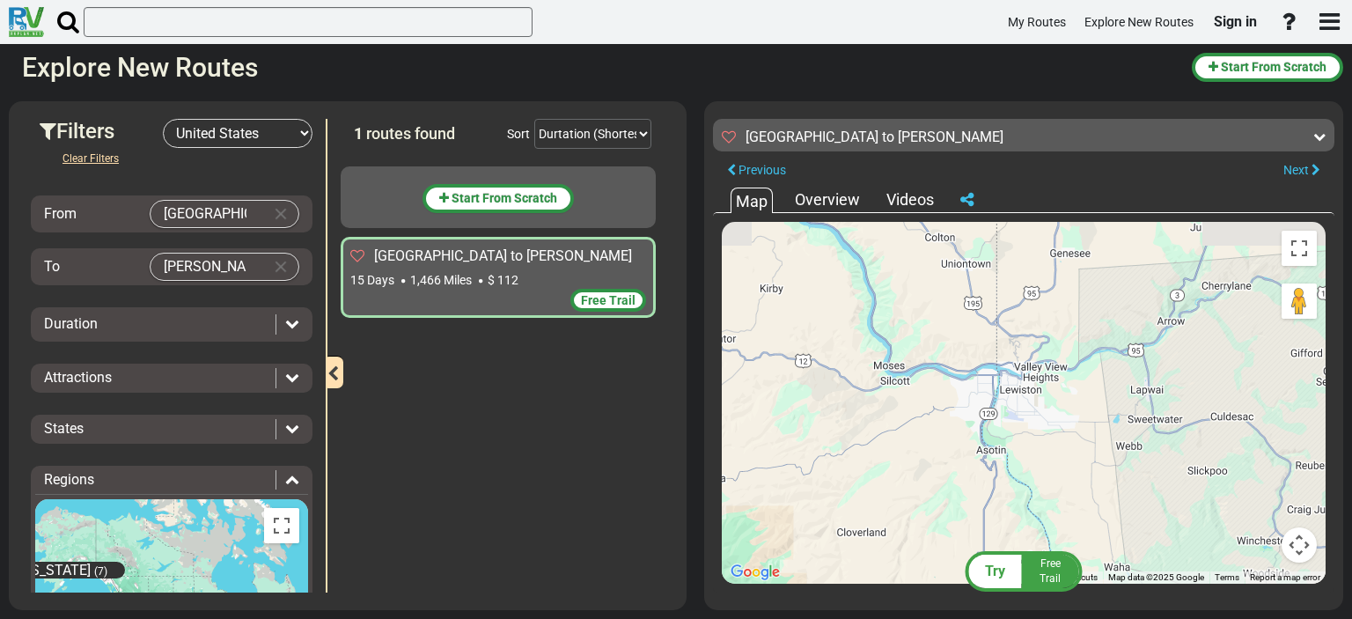
drag, startPoint x: 1004, startPoint y: 288, endPoint x: 1016, endPoint y: 390, distance: 102.8
click at [1016, 390] on div "To activate drag with keyboard, press Alt + Enter. Once in keyboard drag state,…" at bounding box center [1024, 403] width 604 height 362
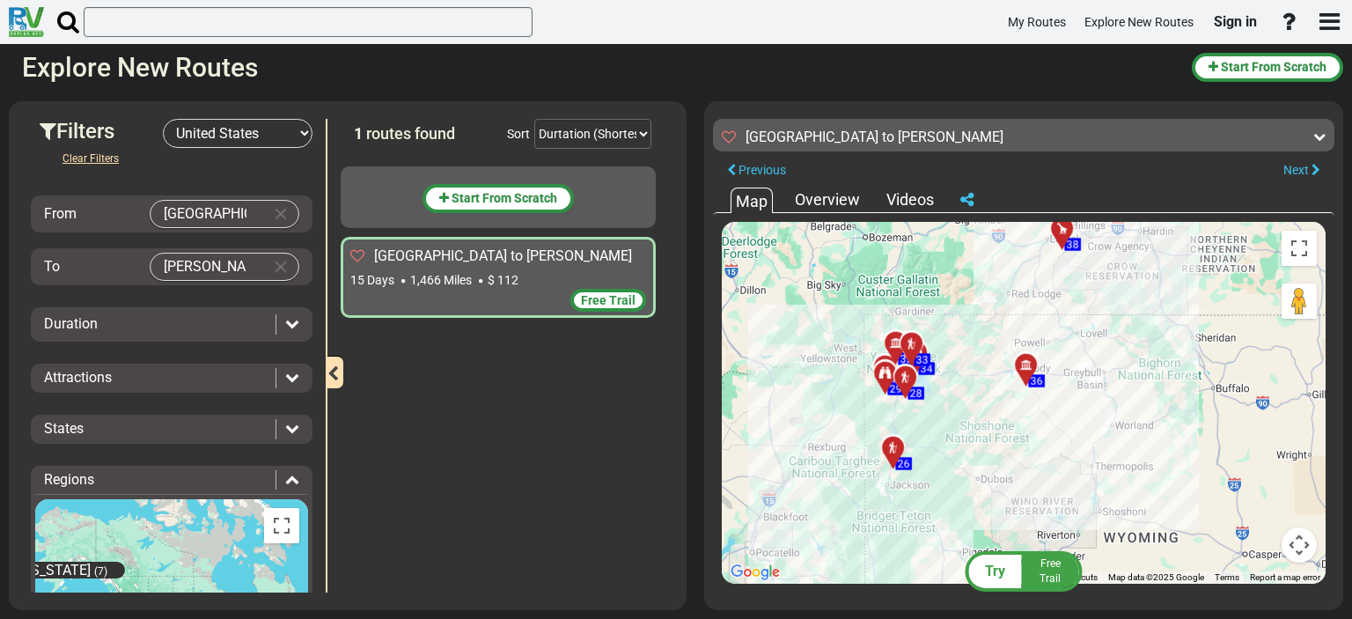
drag, startPoint x: 903, startPoint y: 382, endPoint x: 1322, endPoint y: 458, distance: 425.8
click at [1322, 458] on div "To activate drag with keyboard, press Alt + Enter. Once in keyboard drag state,…" at bounding box center [1024, 403] width 604 height 362
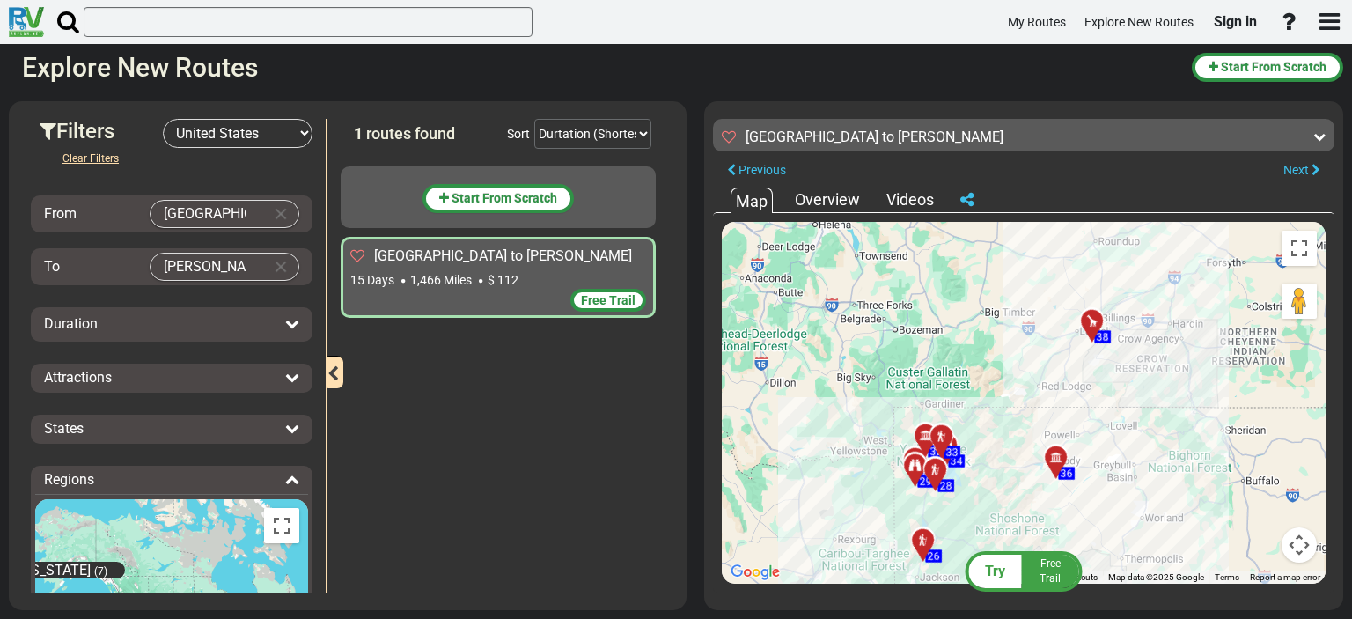
drag, startPoint x: 1119, startPoint y: 370, endPoint x: 1149, endPoint y: 463, distance: 97.1
click at [1149, 463] on div "To activate drag with keyboard, press Alt + Enter. Once in keyboard drag state,…" at bounding box center [1024, 403] width 604 height 362
